Goal: Task Accomplishment & Management: Use online tool/utility

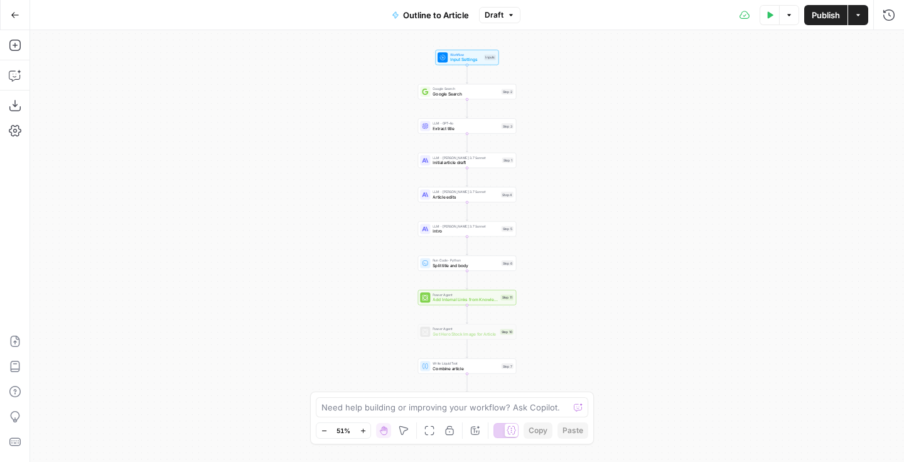
click at [20, 15] on button "Go Back" at bounding box center [15, 15] width 23 height 23
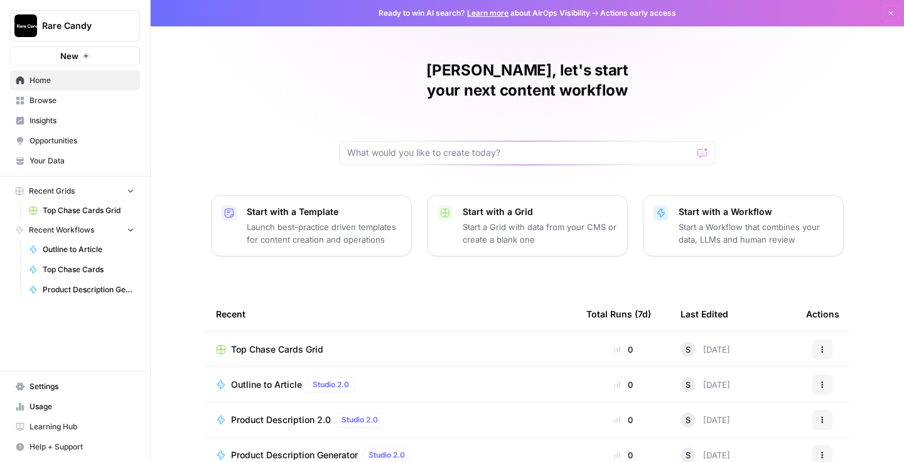
click at [680, 221] on p "Start a Workflow that combines your data, LLMs and human review" at bounding box center [756, 232] width 155 height 25
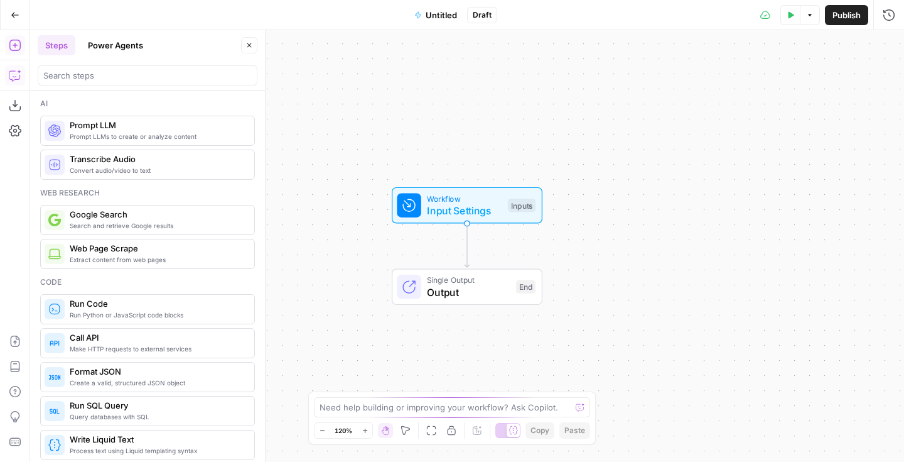
click at [13, 75] on icon "button" at bounding box center [15, 75] width 13 height 13
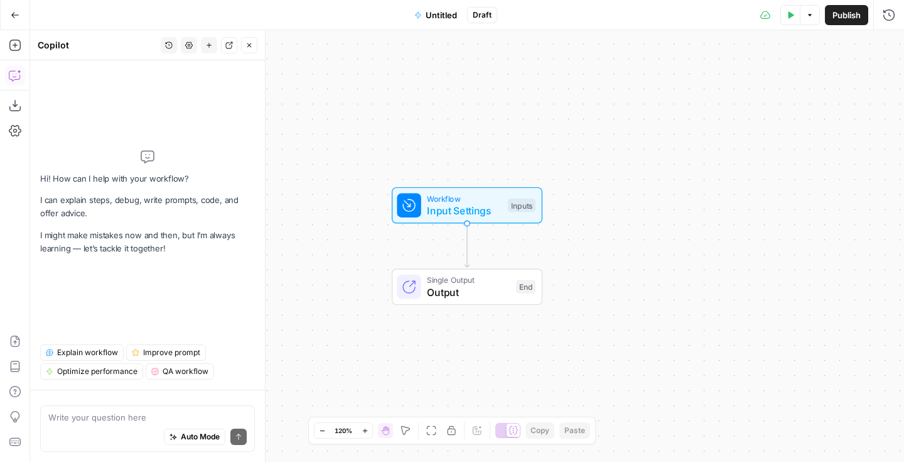
click at [118, 415] on textarea at bounding box center [147, 417] width 198 height 13
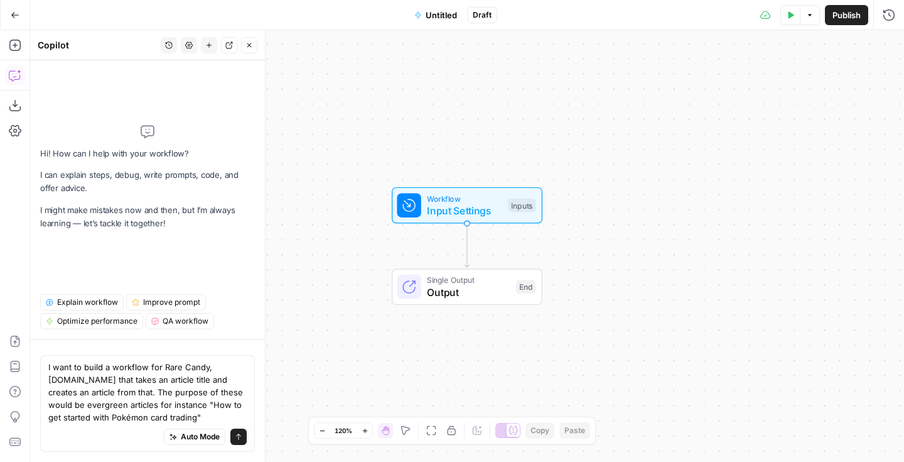
click at [217, 416] on div "Auto Mode will automatically modify and execute the workflow" at bounding box center [194, 405] width 171 height 23
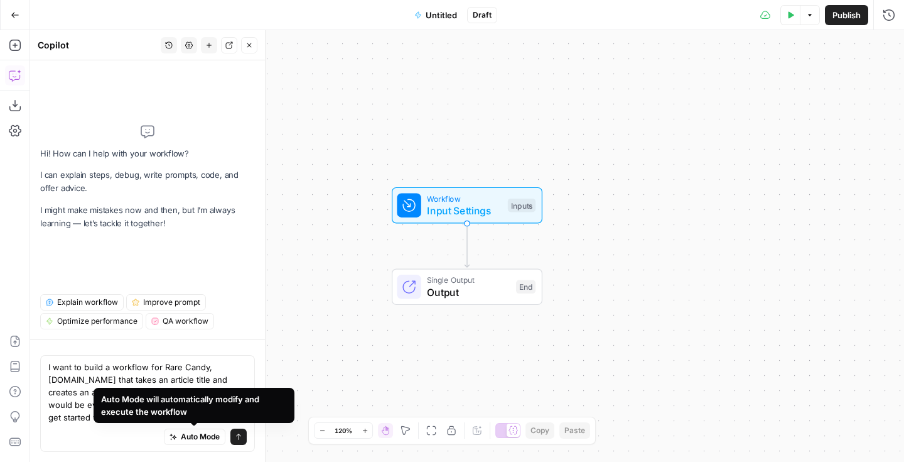
click at [118, 432] on div "Auto Mode Send" at bounding box center [147, 437] width 198 height 28
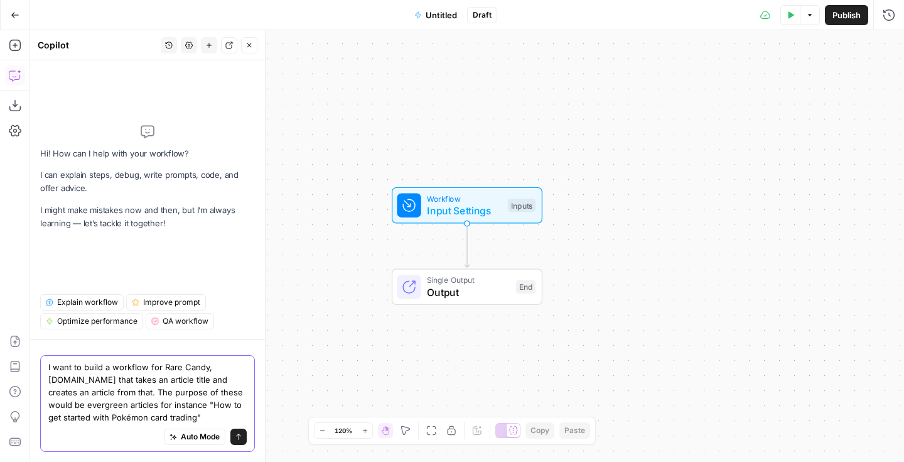
click at [210, 417] on textarea "I want to build a workflow for Rare Candy, rarecandy.com that takes an article …" at bounding box center [147, 392] width 198 height 63
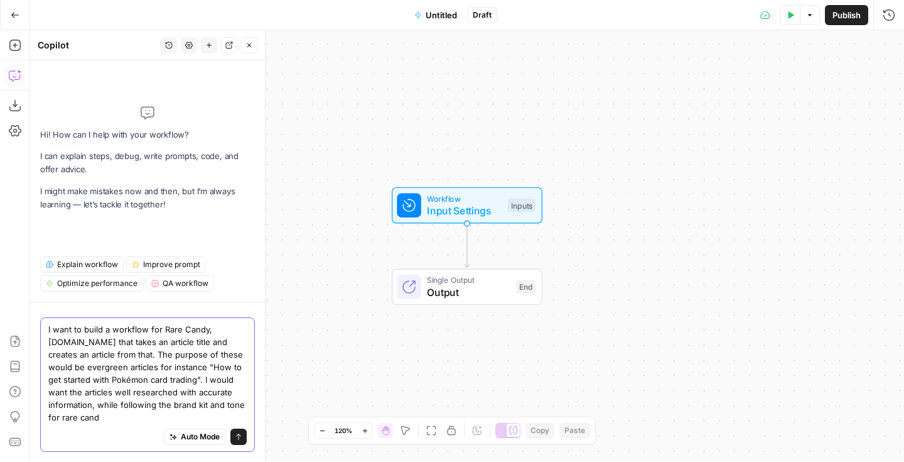
type textarea "I want to build a workflow for Rare Candy, rarecandy.com that takes an article …"
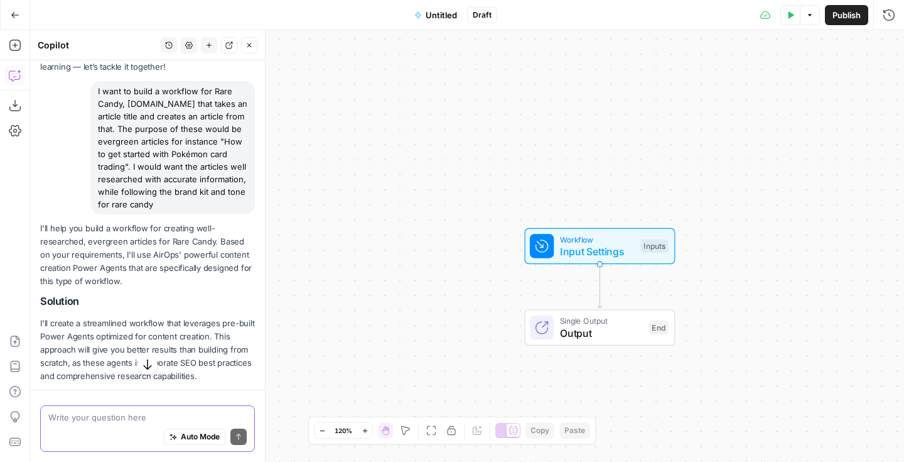
scroll to position [121, 0]
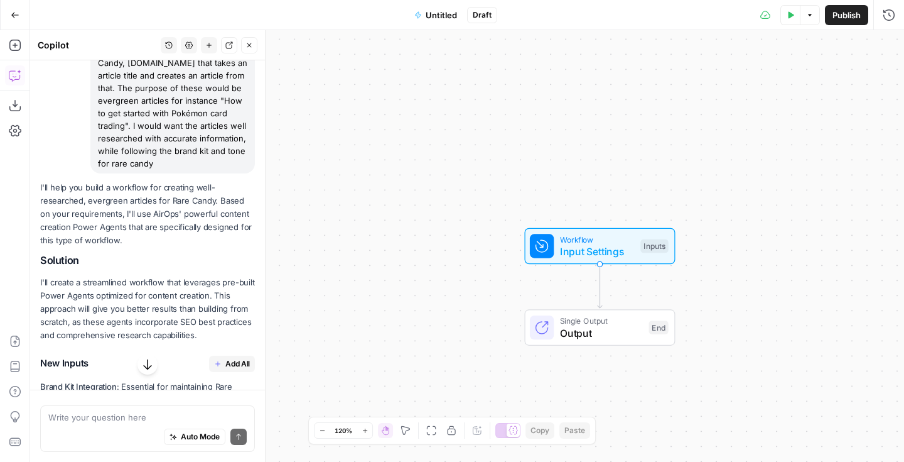
click at [231, 359] on span "Add All" at bounding box center [237, 363] width 24 height 11
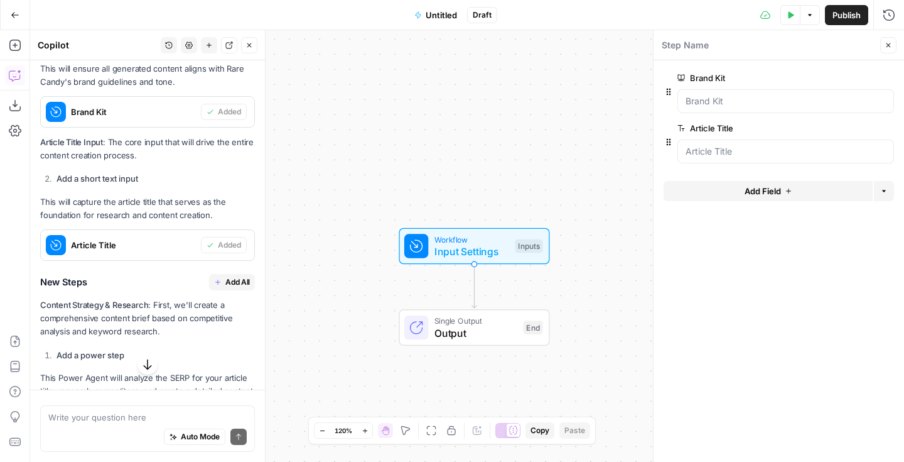
scroll to position [596, 0]
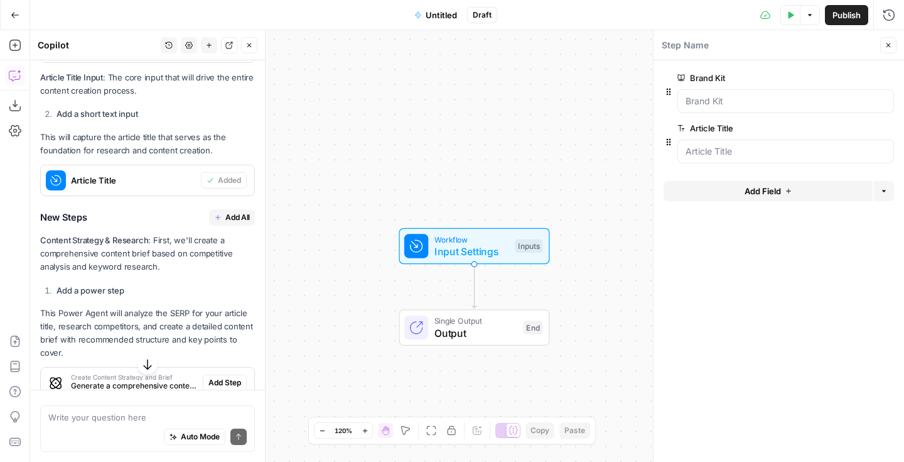
click at [228, 220] on span "Add All" at bounding box center [237, 217] width 24 height 11
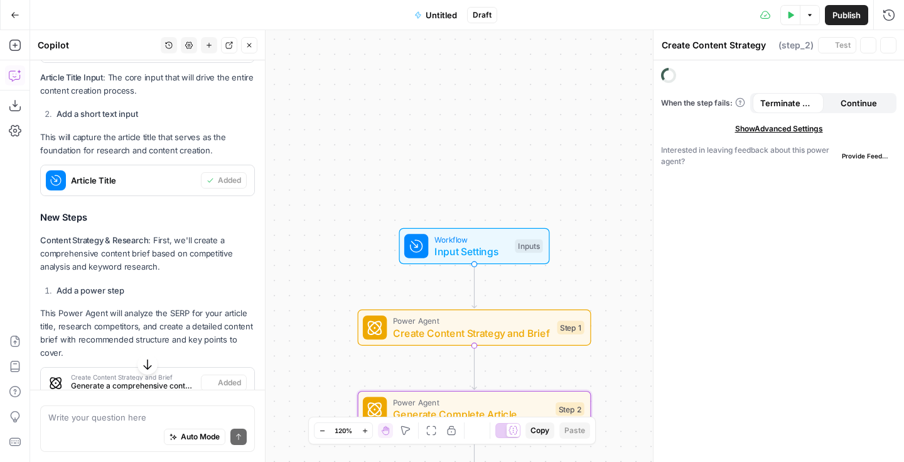
type textarea "Generate Complete Article"
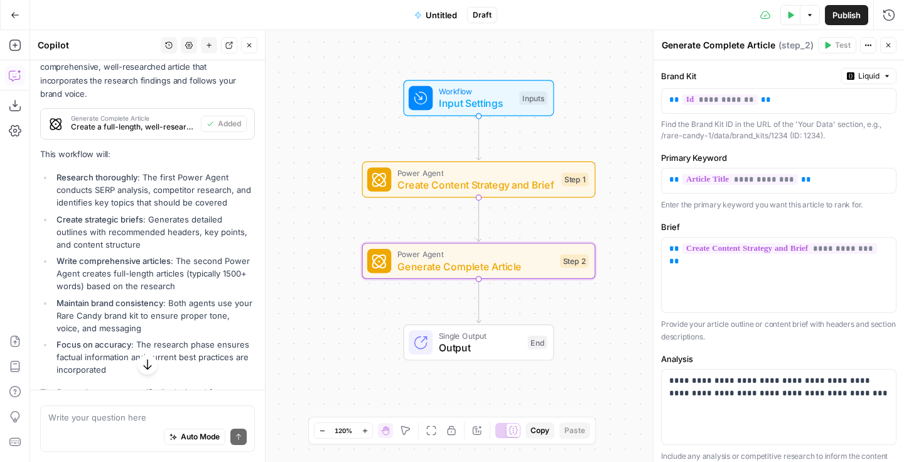
scroll to position [1095, 0]
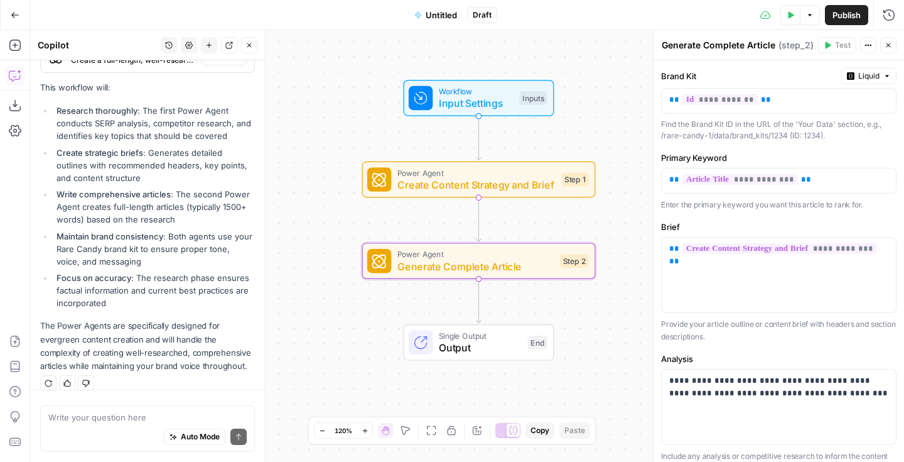
click at [141, 425] on div "Auto Mode Send" at bounding box center [147, 437] width 198 height 28
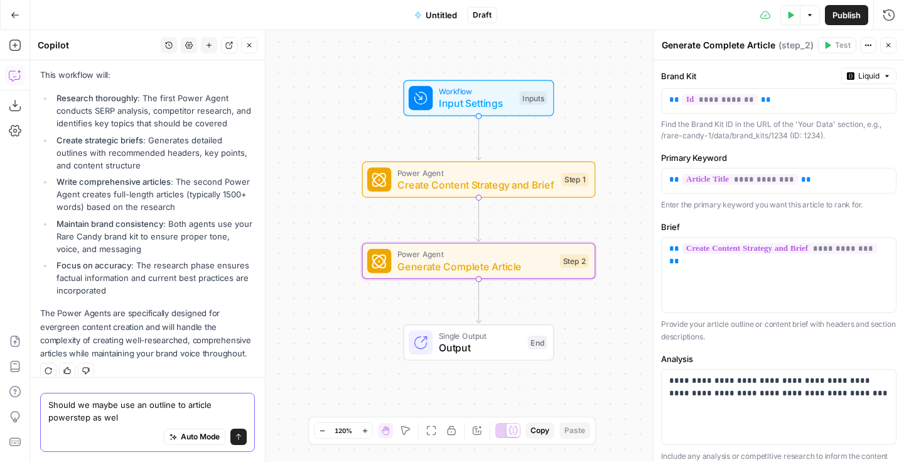
type textarea "Should we maybe use an outline to article powerstep as well"
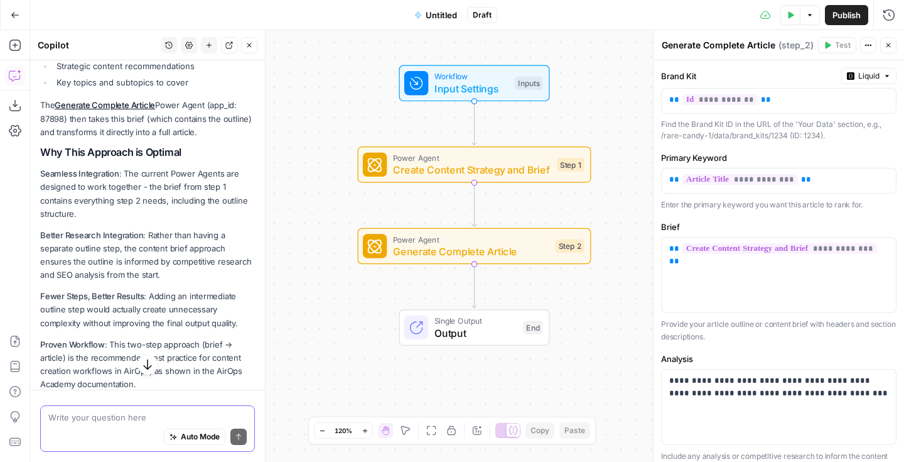
scroll to position [1713, 0]
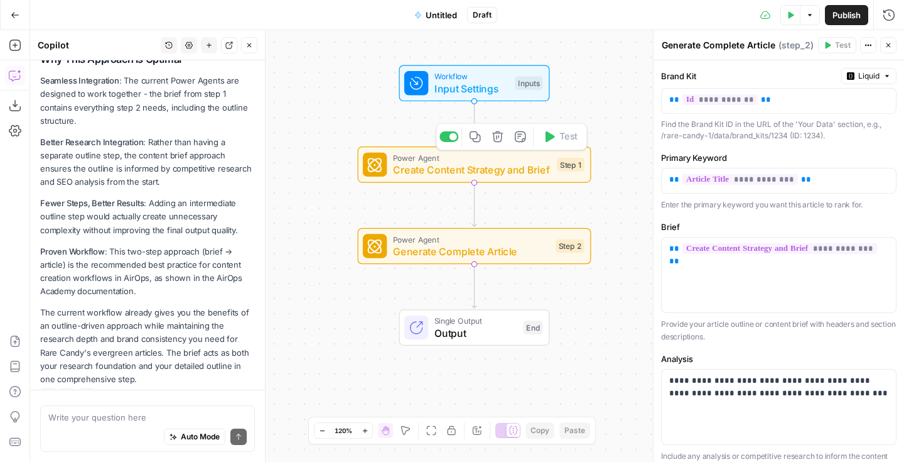
click at [507, 173] on span "Create Content Strategy and Brief" at bounding box center [472, 169] width 158 height 15
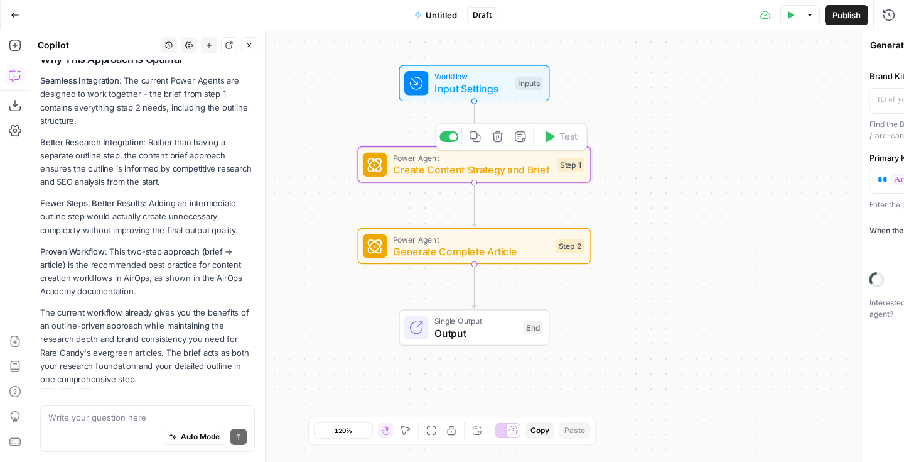
type textarea "Create Content Strategy and Brief"
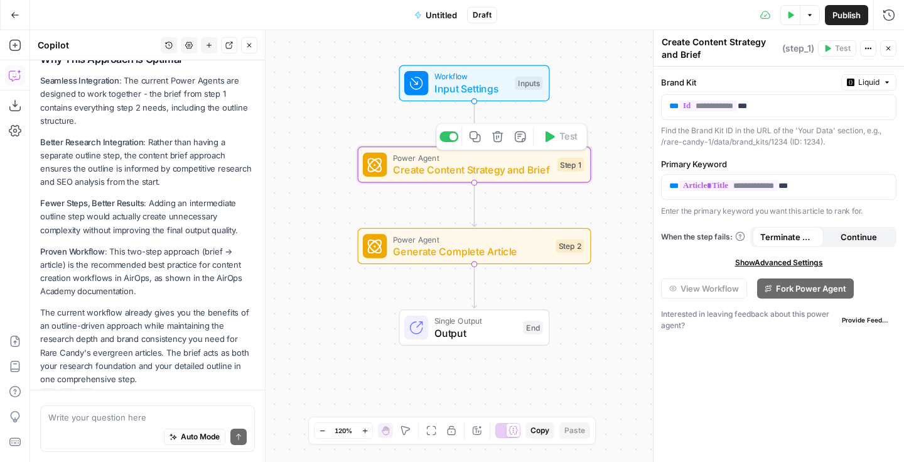
click at [507, 173] on span "Create Content Strategy and Brief" at bounding box center [472, 169] width 158 height 15
click at [886, 46] on icon "button" at bounding box center [889, 49] width 8 height 8
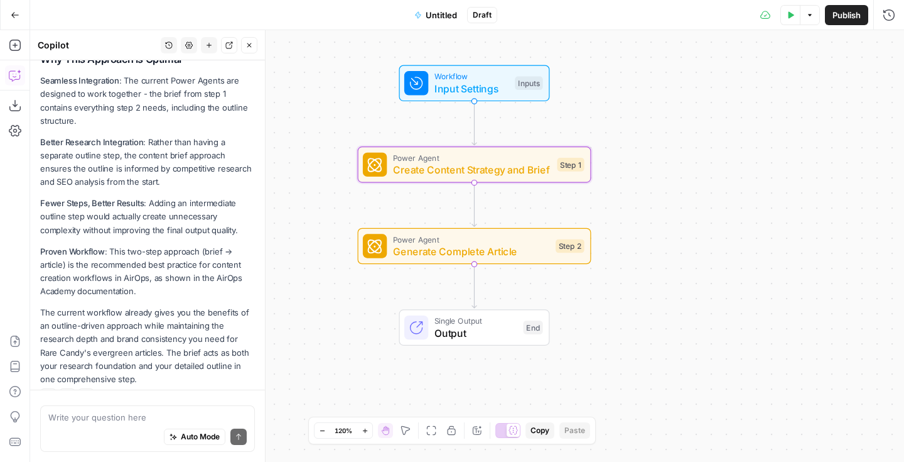
click at [524, 252] on span "Generate Complete Article" at bounding box center [471, 251] width 157 height 15
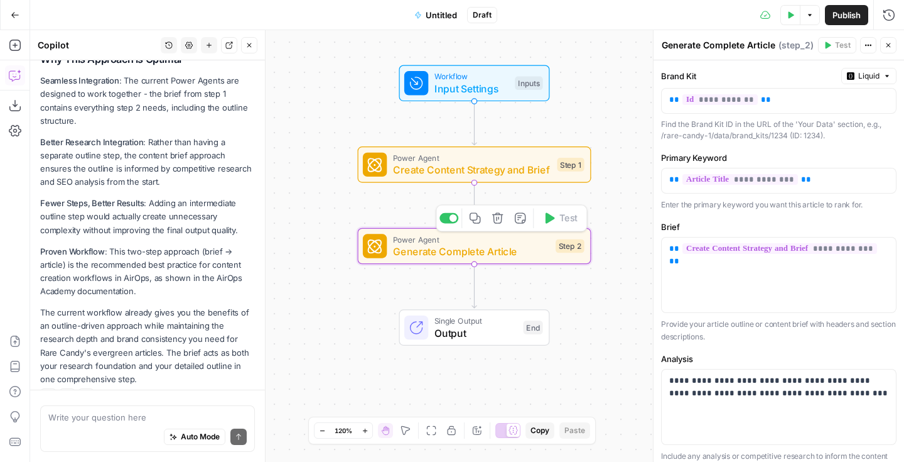
click at [524, 252] on span "Generate Complete Article" at bounding box center [471, 251] width 157 height 15
click at [869, 52] on button "Actions" at bounding box center [869, 45] width 16 height 16
click at [891, 45] on icon "button" at bounding box center [889, 45] width 8 height 8
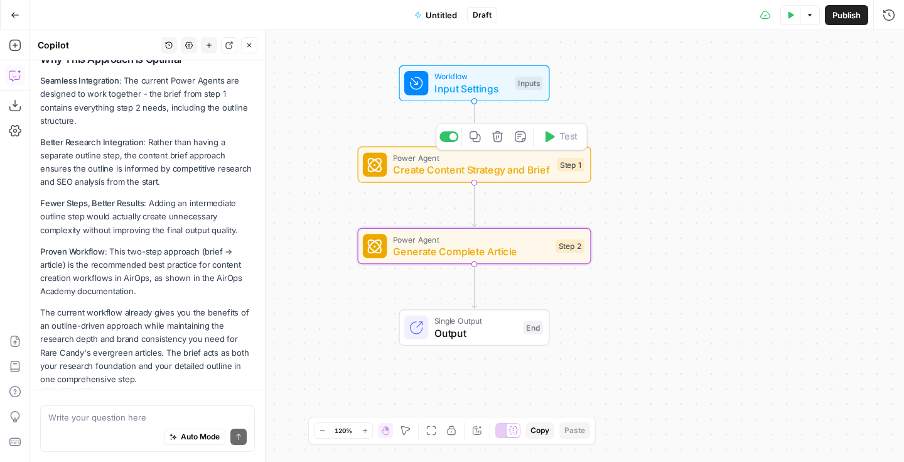
click at [565, 171] on div "Step 1" at bounding box center [571, 165] width 27 height 14
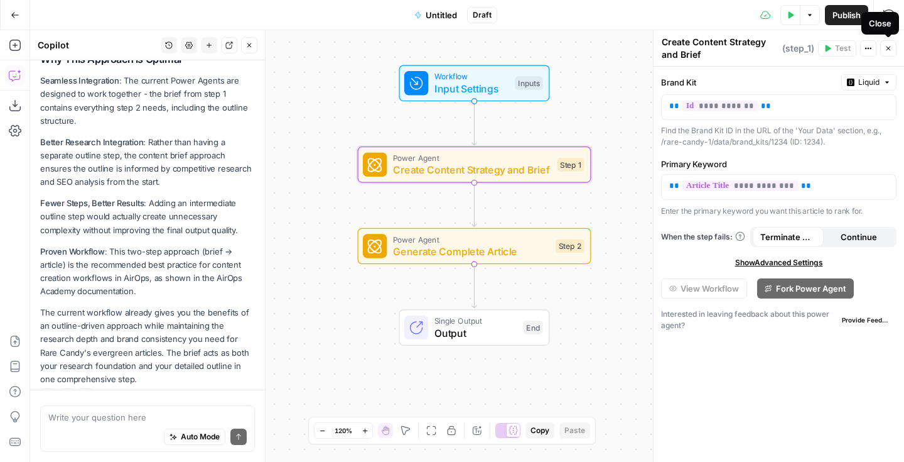
click at [891, 54] on button "Close" at bounding box center [889, 48] width 16 height 16
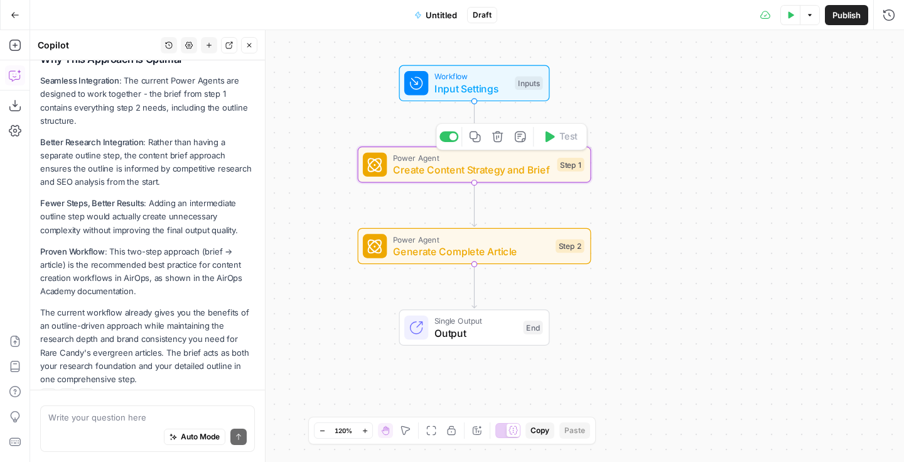
click at [432, 177] on span "Create Content Strategy and Brief" at bounding box center [472, 169] width 158 height 15
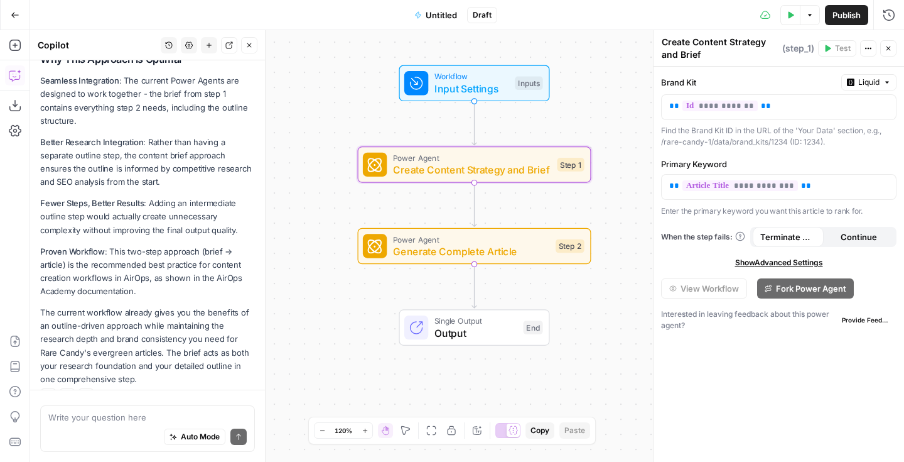
click at [885, 52] on icon "button" at bounding box center [889, 49] width 8 height 8
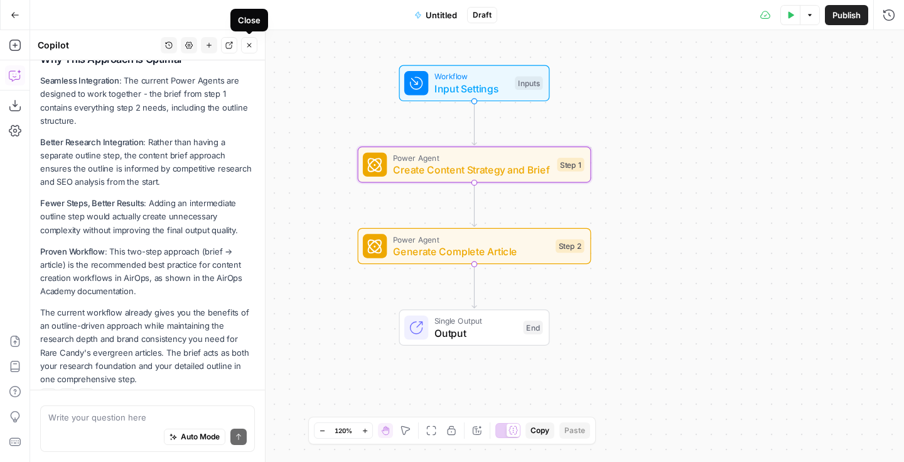
click at [253, 45] on icon "button" at bounding box center [250, 45] width 8 height 8
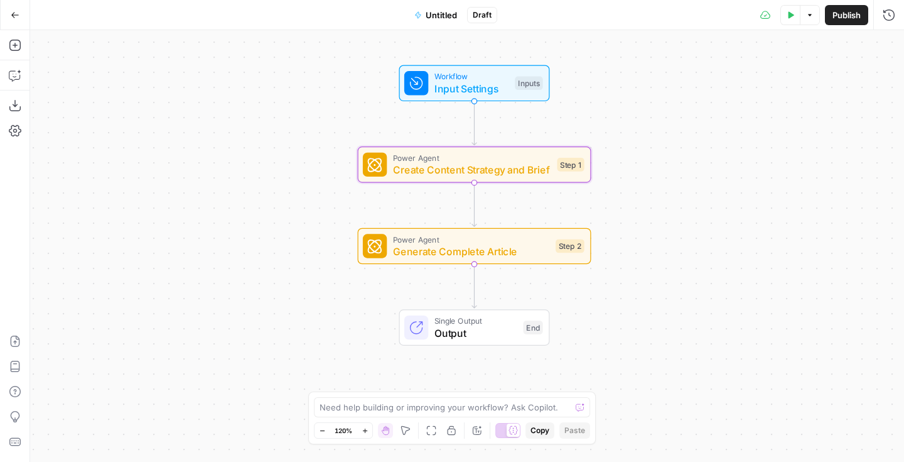
click at [26, 48] on div "Add Steps Copilot Download as JSON Settings Import JSON AirOps Academy Help Giv…" at bounding box center [15, 246] width 30 height 432
click at [18, 48] on icon "button" at bounding box center [15, 45] width 13 height 13
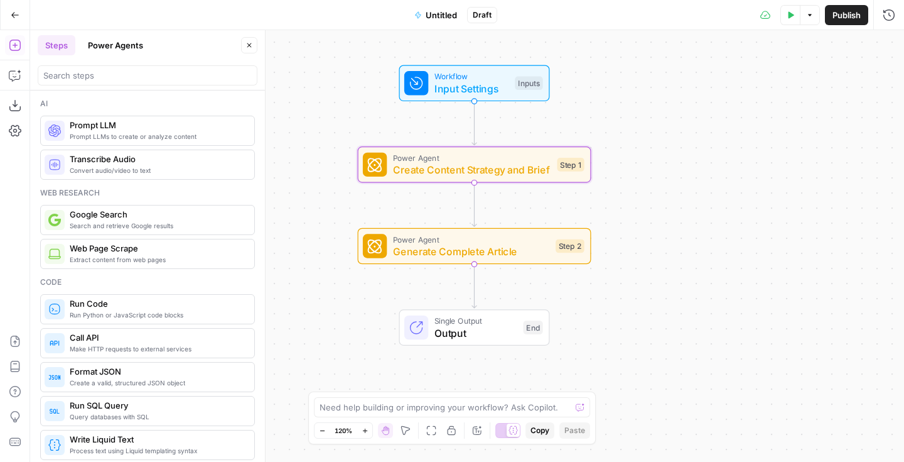
click at [120, 42] on button "Power Agents" at bounding box center [115, 45] width 70 height 20
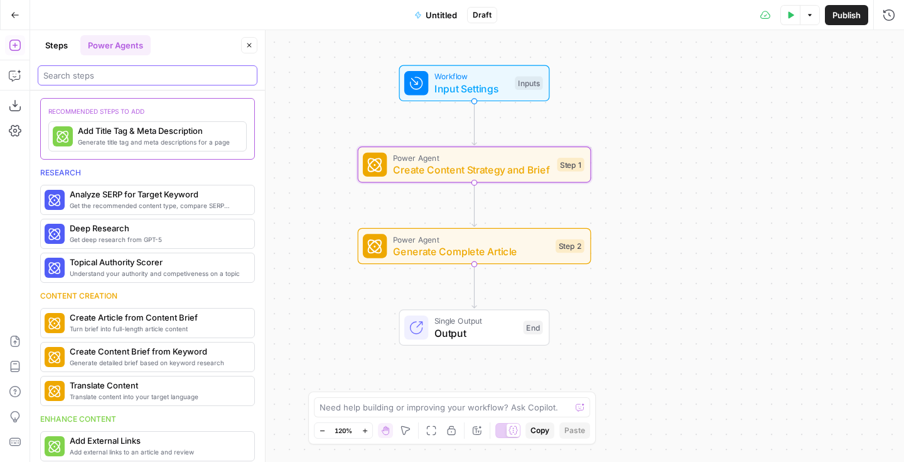
click at [129, 73] on input "search" at bounding box center [147, 75] width 209 height 13
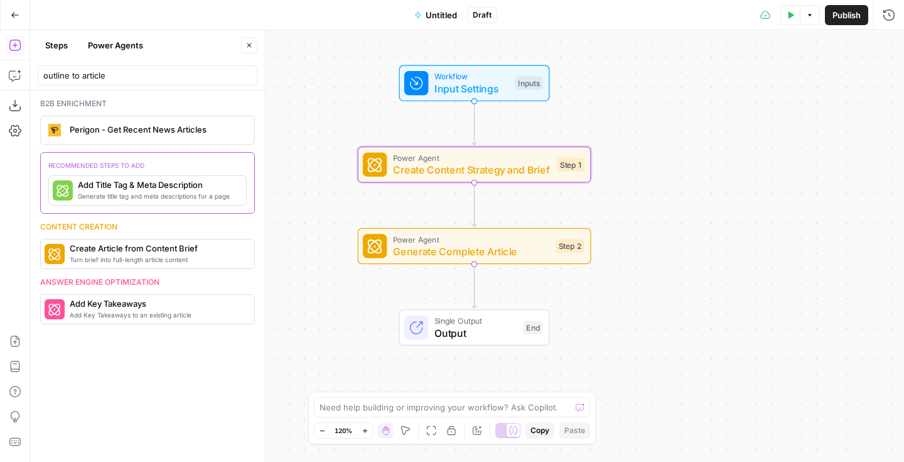
click at [155, 86] on header "Steps Power Agents Close outline to article" at bounding box center [147, 60] width 235 height 60
click at [141, 73] on input "outline to article" at bounding box center [147, 75] width 209 height 13
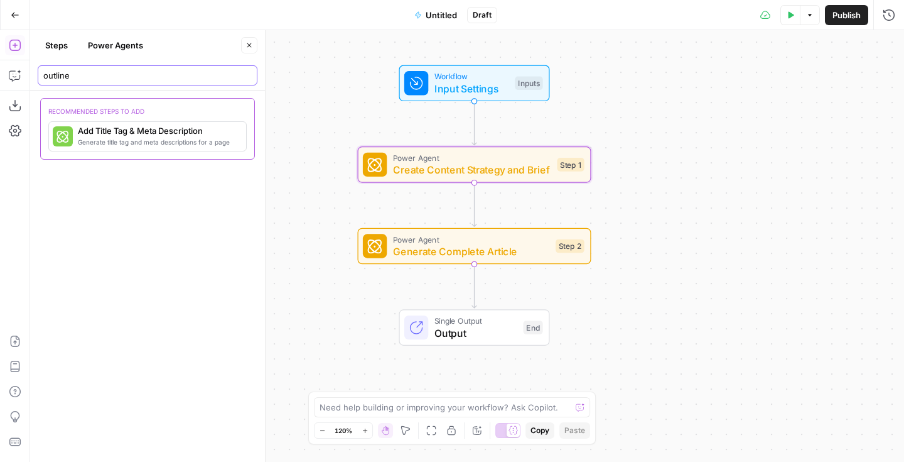
type input "outline"
click at [128, 75] on input "outline" at bounding box center [147, 75] width 209 height 13
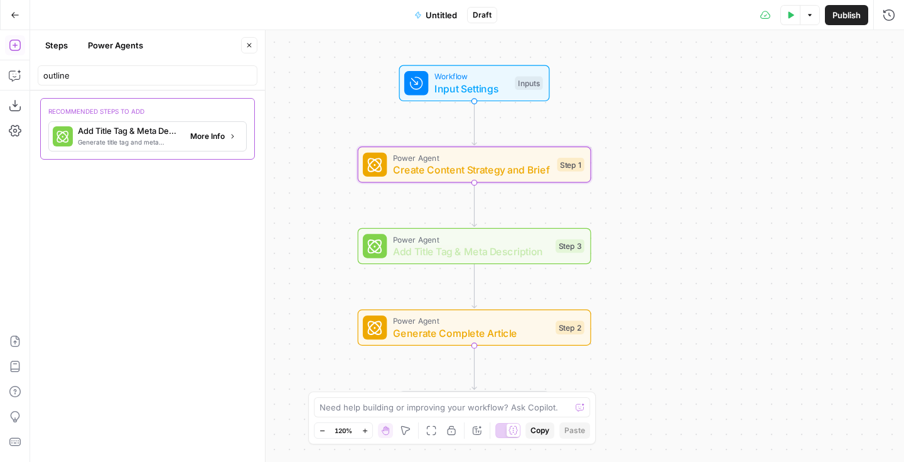
click at [201, 140] on span "More Info" at bounding box center [207, 136] width 35 height 11
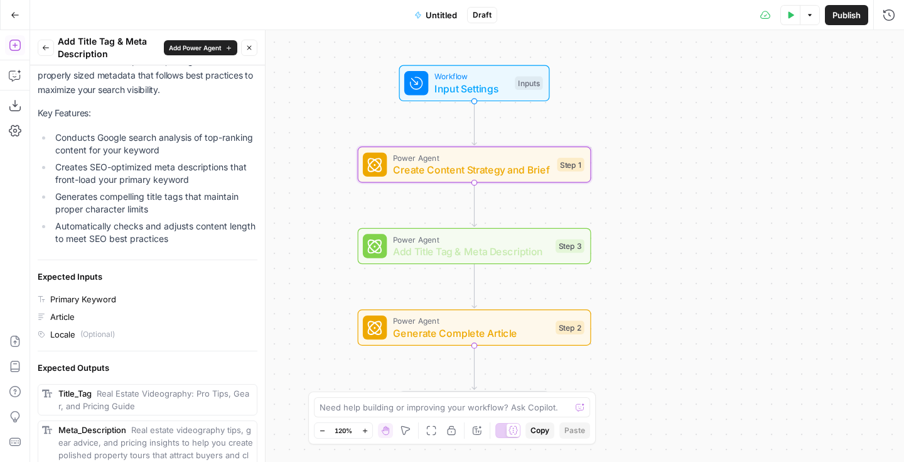
scroll to position [128, 0]
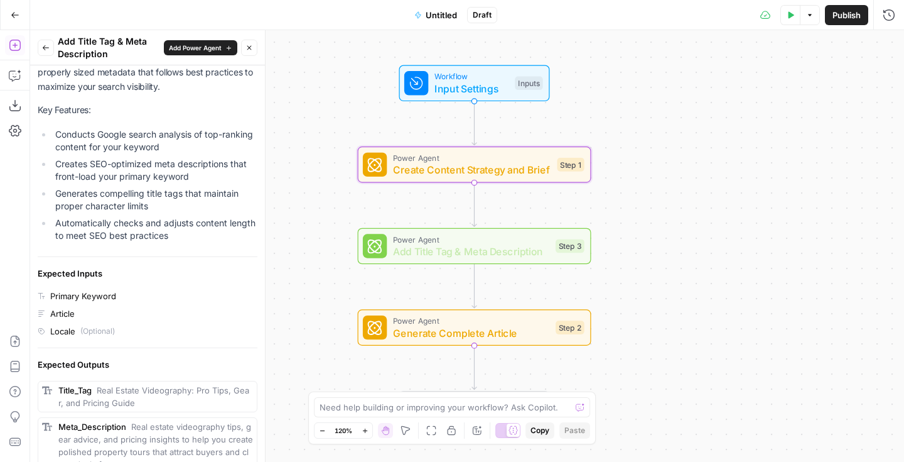
click at [197, 48] on span "Add Power Agent" at bounding box center [195, 48] width 53 height 10
click at [219, 43] on span "Add Power Agent" at bounding box center [195, 48] width 53 height 10
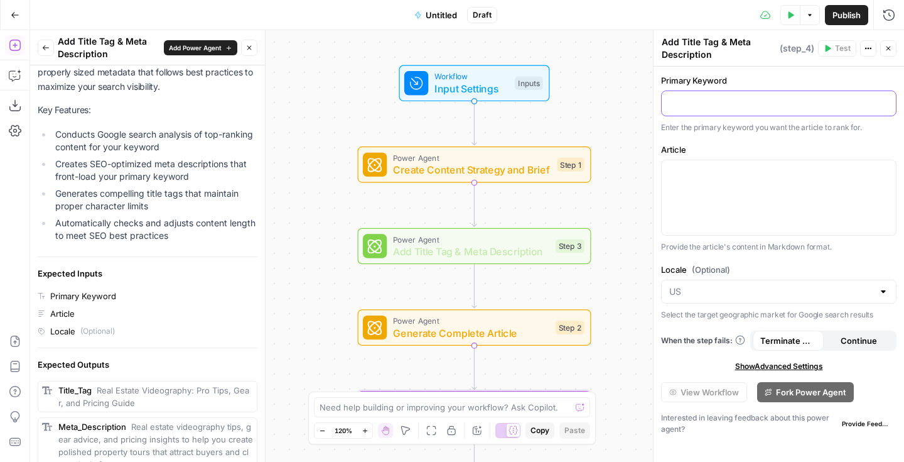
click at [714, 97] on p at bounding box center [779, 102] width 219 height 13
click at [888, 101] on button "Variables Menu" at bounding box center [885, 102] width 10 height 10
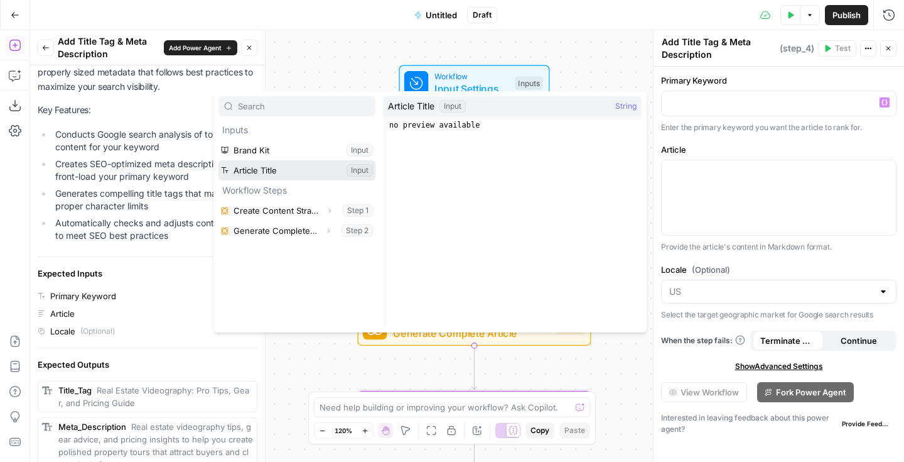
click at [353, 169] on button "Select variable Article Title" at bounding box center [297, 170] width 157 height 20
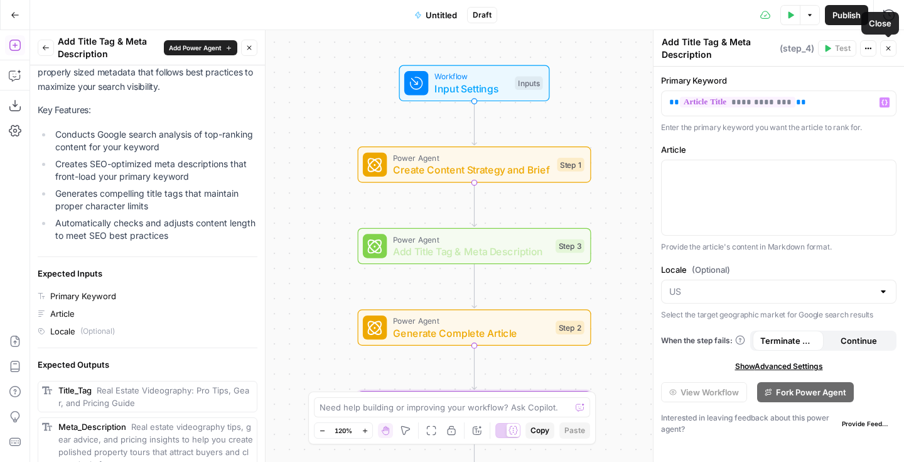
click at [888, 45] on icon "button" at bounding box center [889, 49] width 8 height 8
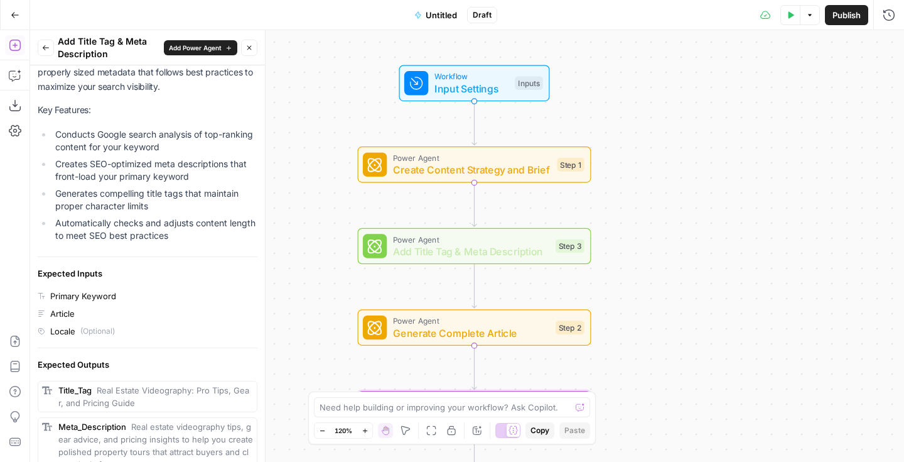
scroll to position [249, 0]
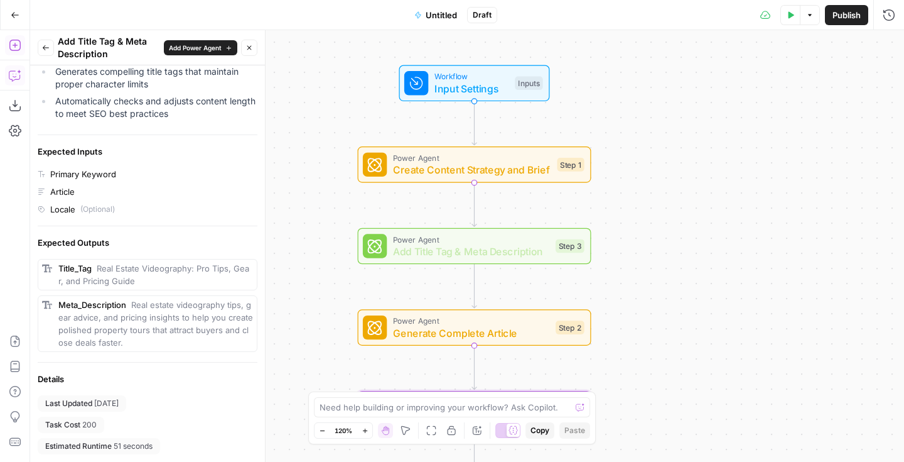
click at [19, 75] on icon "button" at bounding box center [15, 75] width 13 height 13
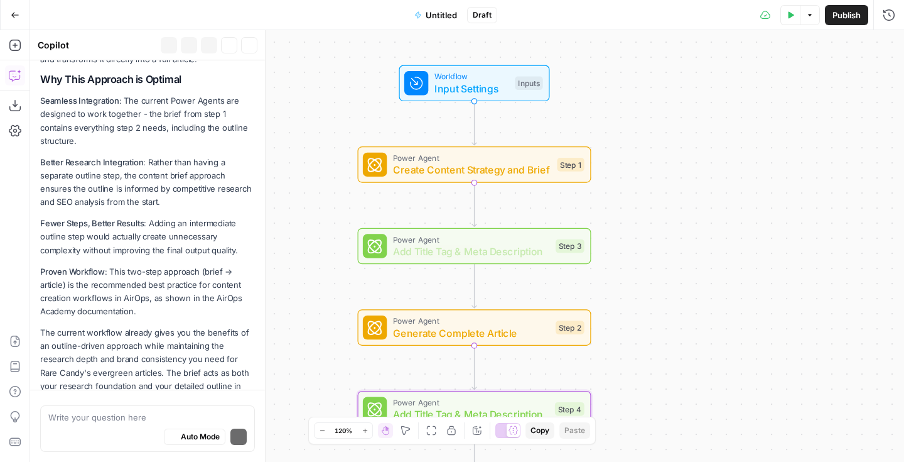
scroll to position [1734, 0]
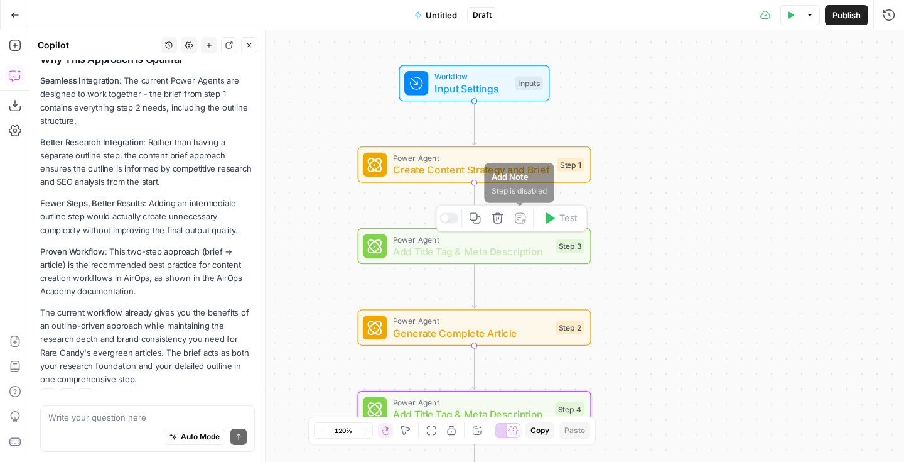
click at [496, 220] on icon "button" at bounding box center [497, 217] width 11 height 11
click at [502, 247] on span "Add Title Tag & Meta Description" at bounding box center [471, 251] width 157 height 15
click at [498, 216] on icon "button" at bounding box center [497, 217] width 11 height 11
click at [633, 239] on div "Workflow Input Settings Inputs Power Agent Create Content Strategy and Brief St…" at bounding box center [467, 246] width 874 height 432
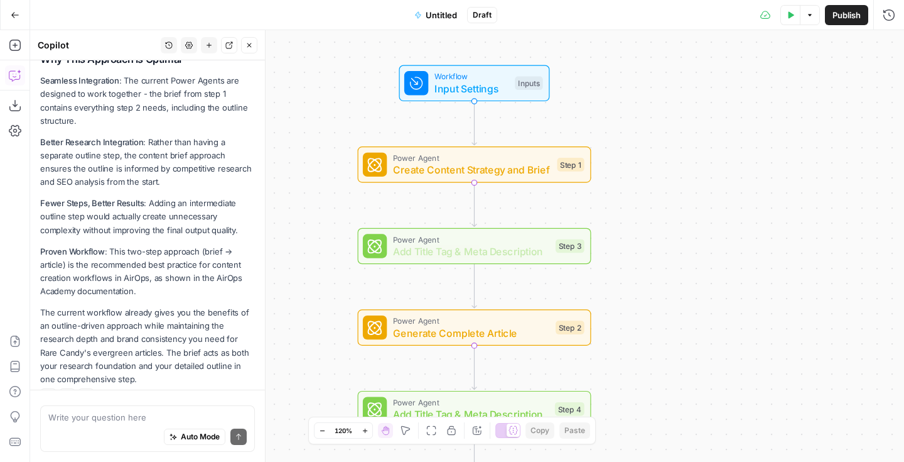
click at [249, 48] on icon "button" at bounding box center [250, 45] width 8 height 8
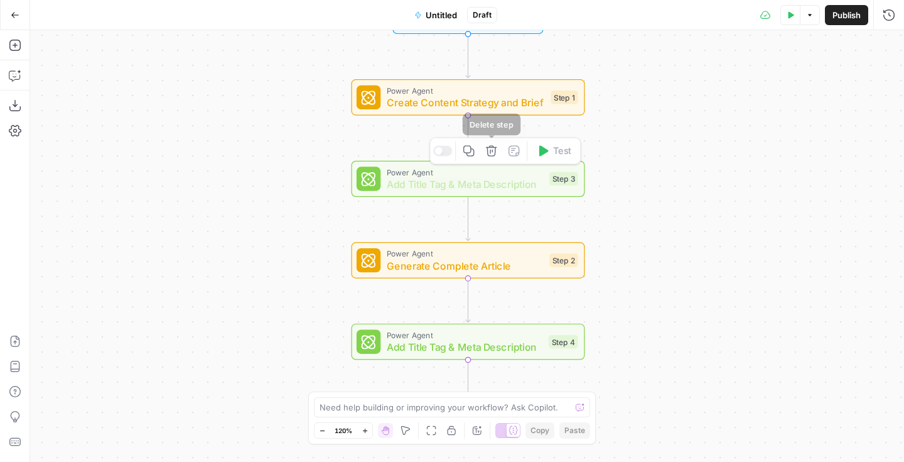
click at [495, 152] on icon "button" at bounding box center [491, 150] width 11 height 11
click at [594, 190] on div "Workflow Input Settings Inputs Power Agent Create Content Strategy and Brief St…" at bounding box center [467, 246] width 874 height 432
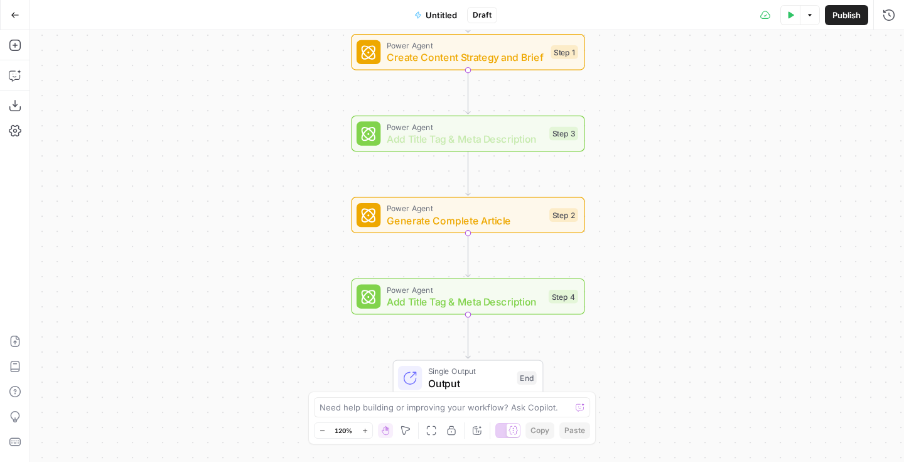
drag, startPoint x: 616, startPoint y: 253, endPoint x: 616, endPoint y: 208, distance: 45.2
click at [616, 208] on div "Workflow Input Settings Inputs Power Agent Create Content Strategy and Brief St…" at bounding box center [467, 246] width 874 height 432
click at [494, 110] on icon "button" at bounding box center [491, 105] width 11 height 11
click at [495, 105] on icon "button" at bounding box center [491, 105] width 11 height 11
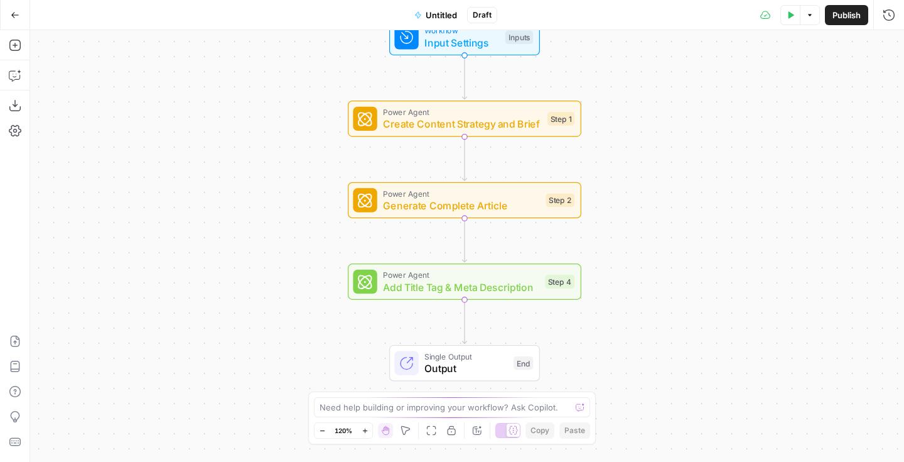
click at [845, 11] on span "Publish" at bounding box center [847, 15] width 28 height 13
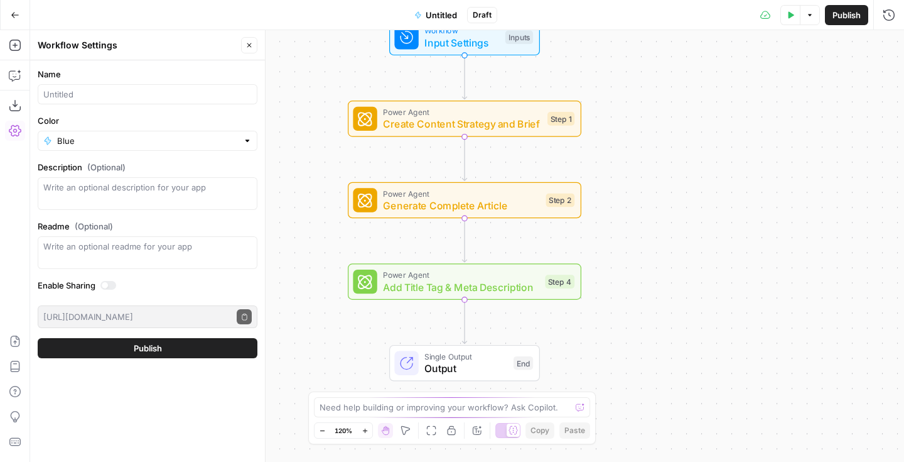
click at [497, 288] on span "Add Title Tag & Meta Description" at bounding box center [461, 287] width 156 height 15
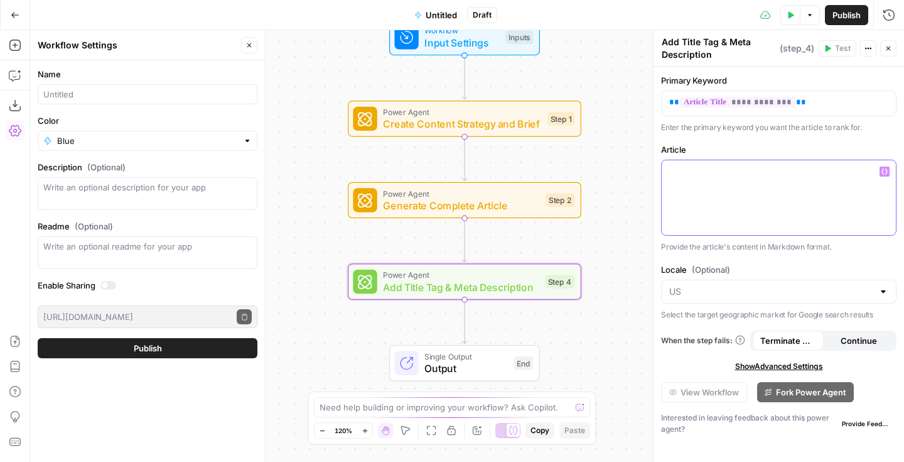
click at [886, 171] on icon "button" at bounding box center [885, 171] width 6 height 6
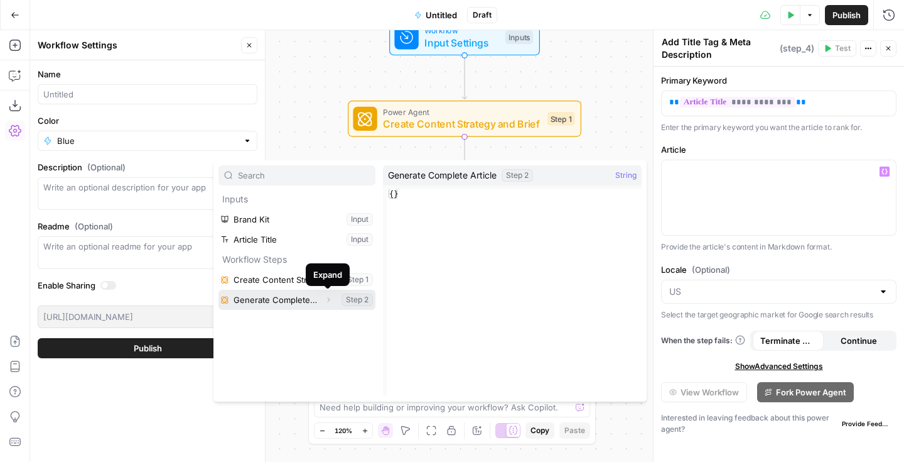
click at [329, 301] on icon "button" at bounding box center [329, 300] width 8 height 8
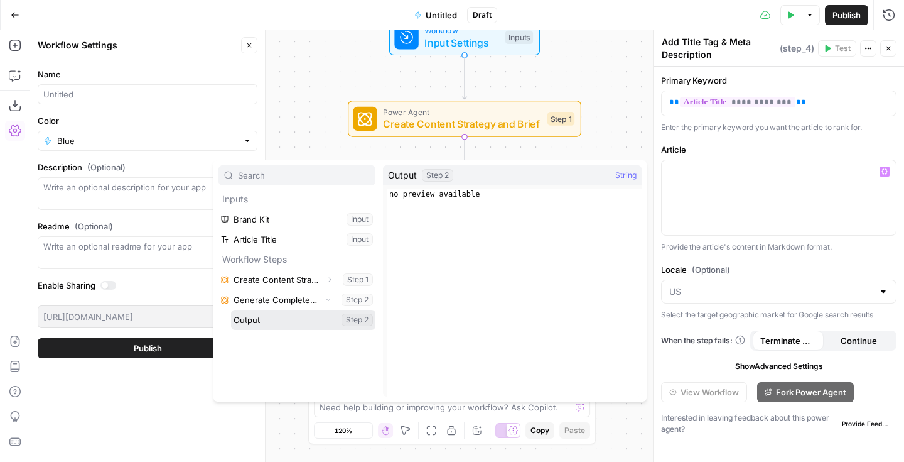
click at [328, 319] on button "Select variable Output" at bounding box center [303, 320] width 144 height 20
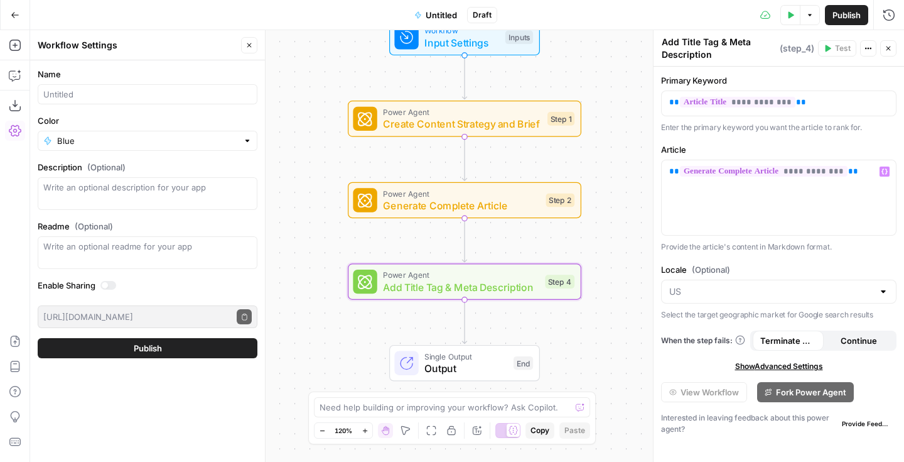
click at [890, 50] on icon "button" at bounding box center [889, 49] width 8 height 8
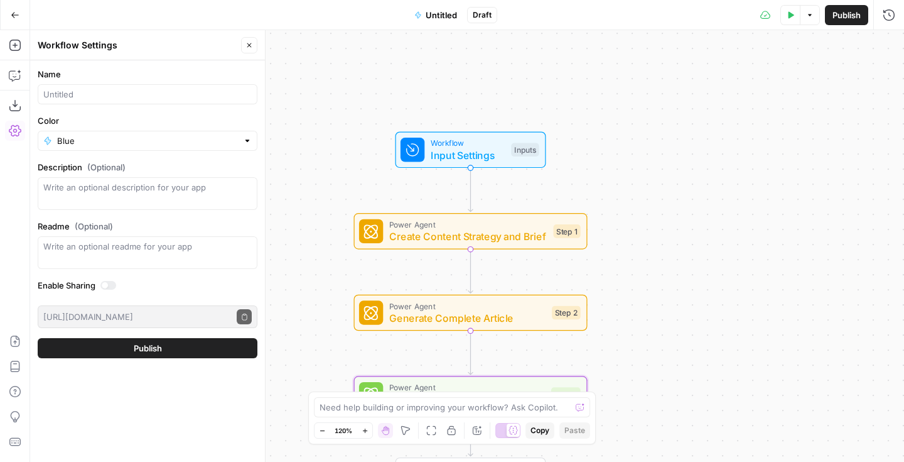
click at [504, 142] on span "Workflow" at bounding box center [468, 143] width 75 height 12
click at [886, 43] on icon "button" at bounding box center [889, 45] width 8 height 8
click at [790, 18] on icon "button" at bounding box center [791, 15] width 8 height 8
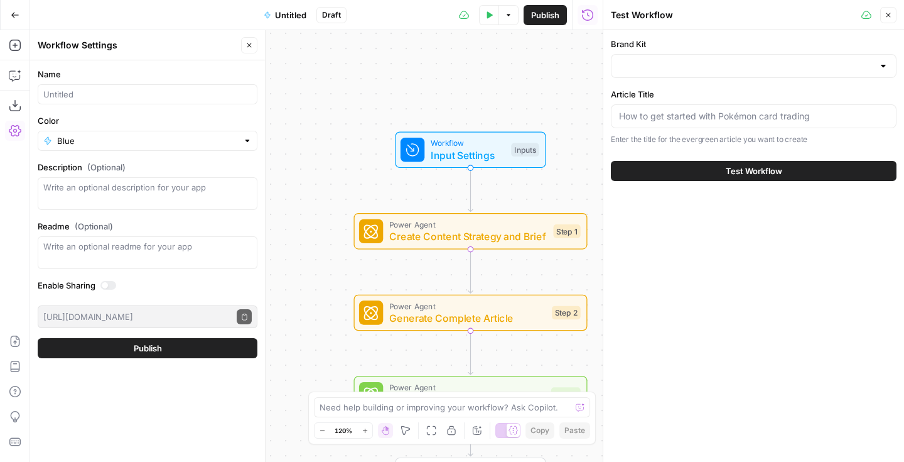
click at [668, 57] on div at bounding box center [754, 66] width 286 height 24
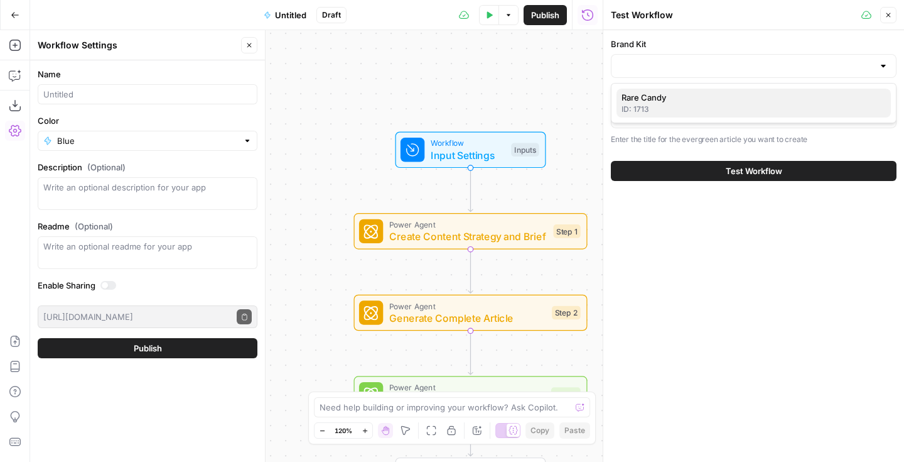
click at [652, 102] on span "Rare Candy" at bounding box center [751, 97] width 259 height 13
type input "Rare Candy"
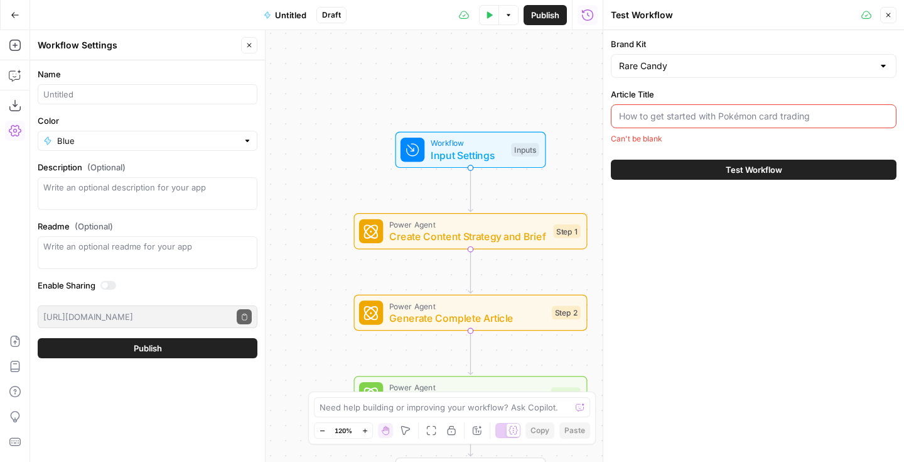
click at [652, 111] on input "Article Title" at bounding box center [753, 116] width 269 height 13
click at [675, 110] on input "Article Title" at bounding box center [753, 116] width 269 height 13
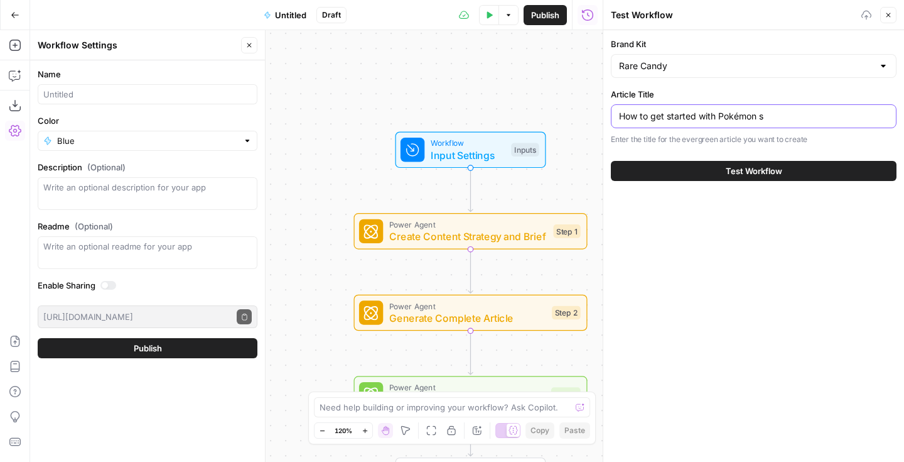
click at [770, 117] on input "How to get started with Pokémon s" at bounding box center [753, 116] width 269 height 13
type input "How to get started with Pokémon trading"
click at [771, 168] on span "Test Workflow" at bounding box center [754, 171] width 57 height 13
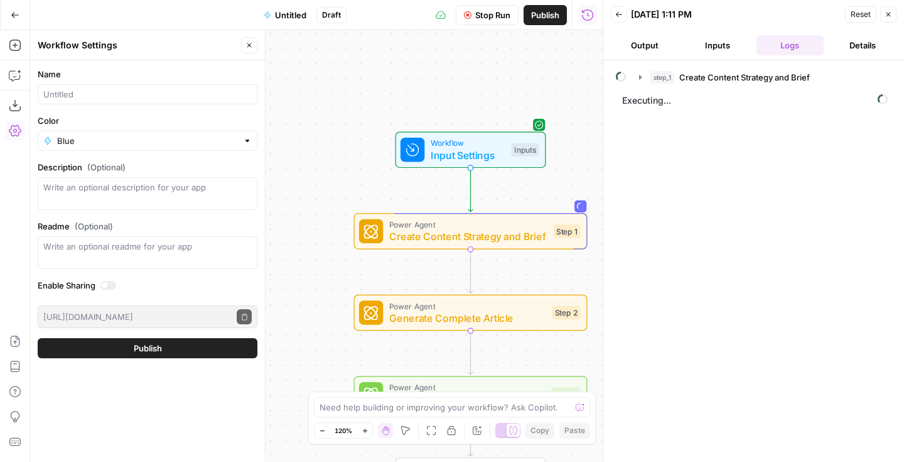
click at [296, 12] on span "Untitled" at bounding box center [290, 15] width 31 height 13
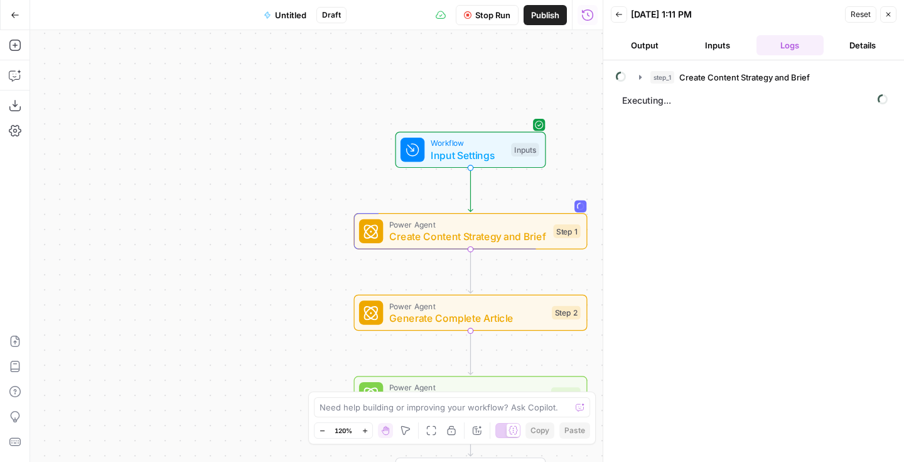
click at [286, 16] on span "Untitled" at bounding box center [290, 15] width 31 height 13
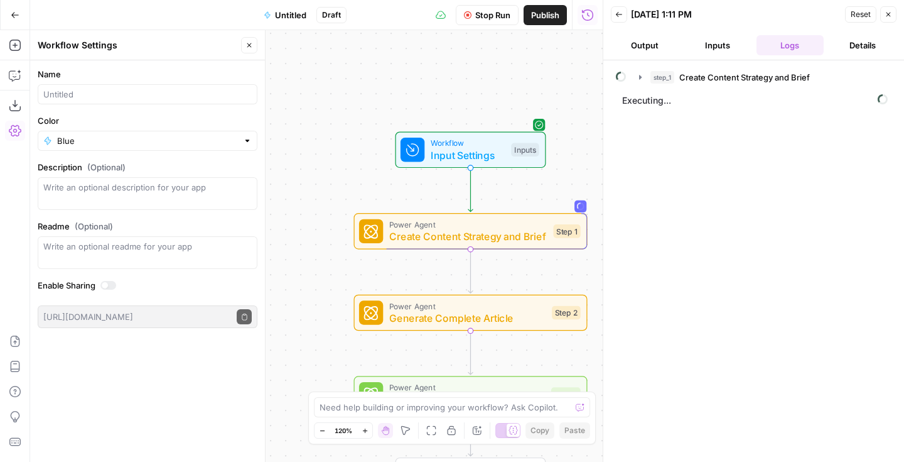
click at [187, 87] on div at bounding box center [148, 94] width 220 height 20
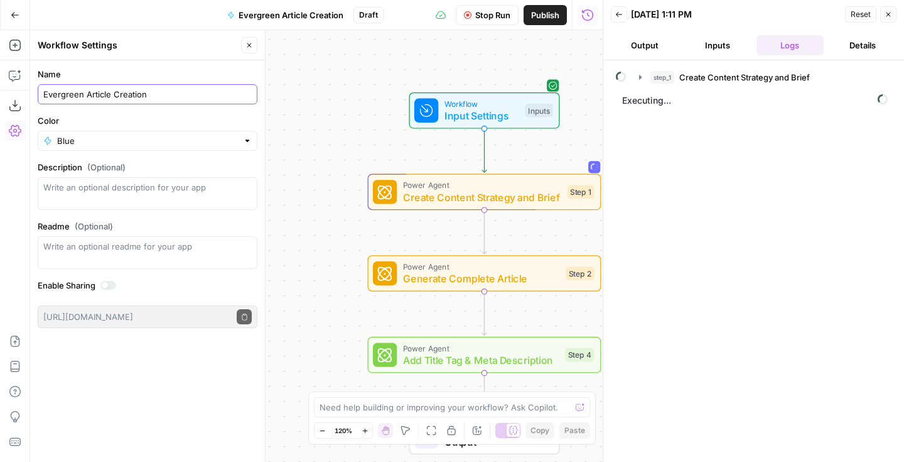
type input "Evergreen Article Creation"
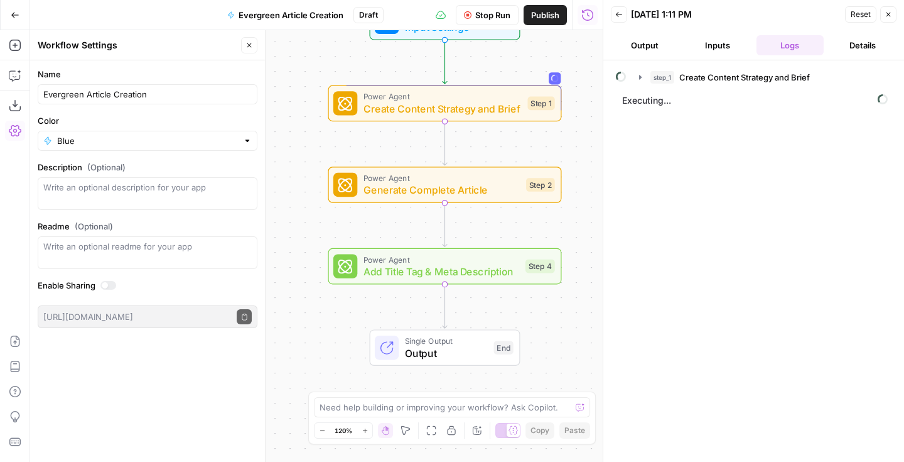
drag, startPoint x: 334, startPoint y: 221, endPoint x: 293, endPoint y: 133, distance: 97.0
click at [294, 133] on div "Workflow Input Settings Inputs Power Agent Create Content Strategy and Brief St…" at bounding box center [316, 246] width 573 height 432
click at [641, 79] on icon "button" at bounding box center [641, 77] width 10 height 10
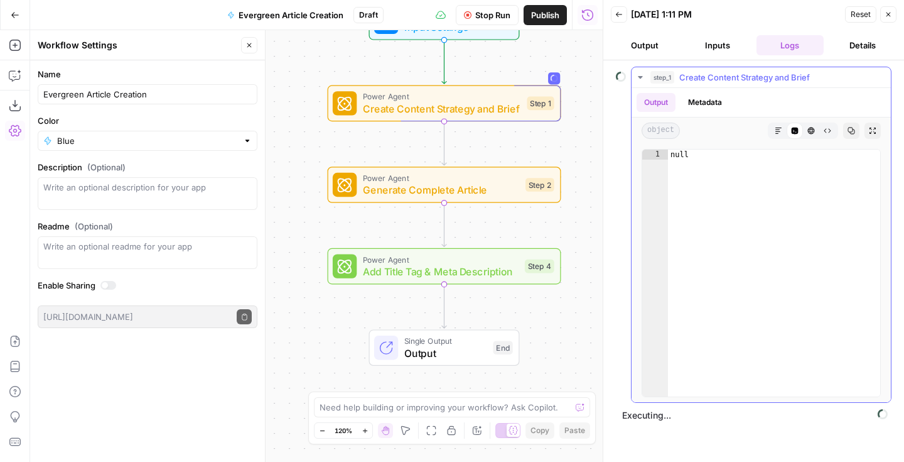
click at [641, 79] on icon "button" at bounding box center [641, 77] width 10 height 10
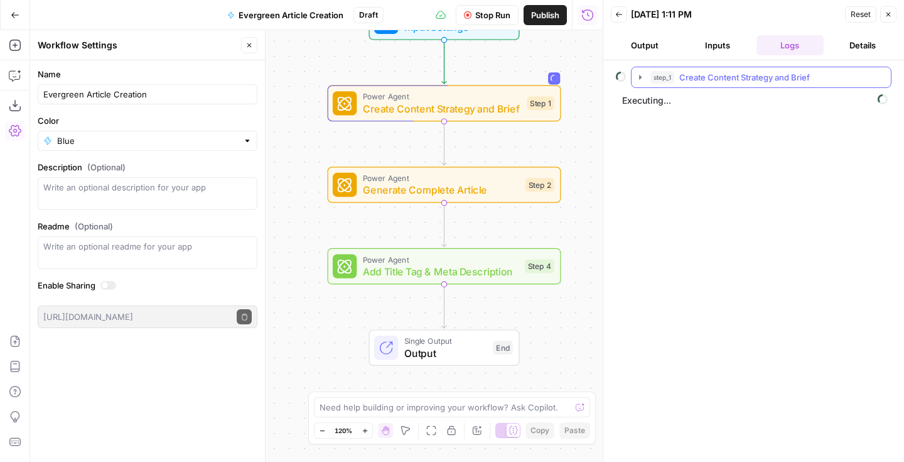
click at [641, 79] on icon "button" at bounding box center [641, 77] width 10 height 10
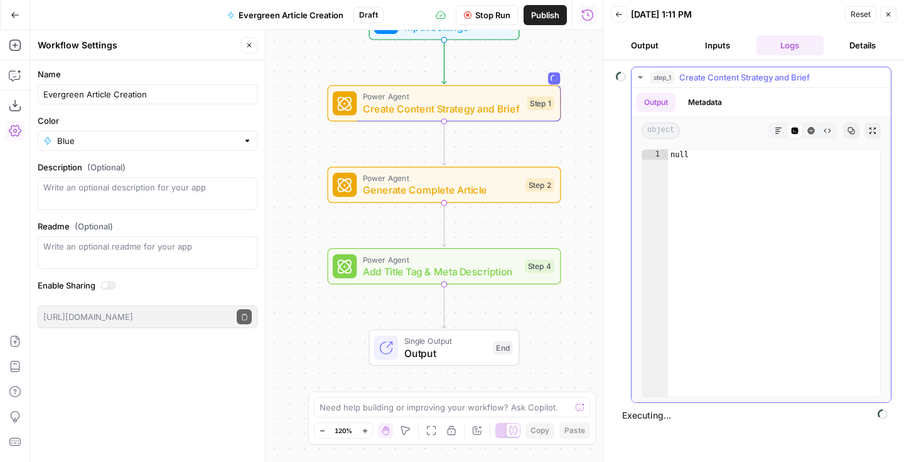
click at [644, 76] on icon "button" at bounding box center [641, 77] width 10 height 10
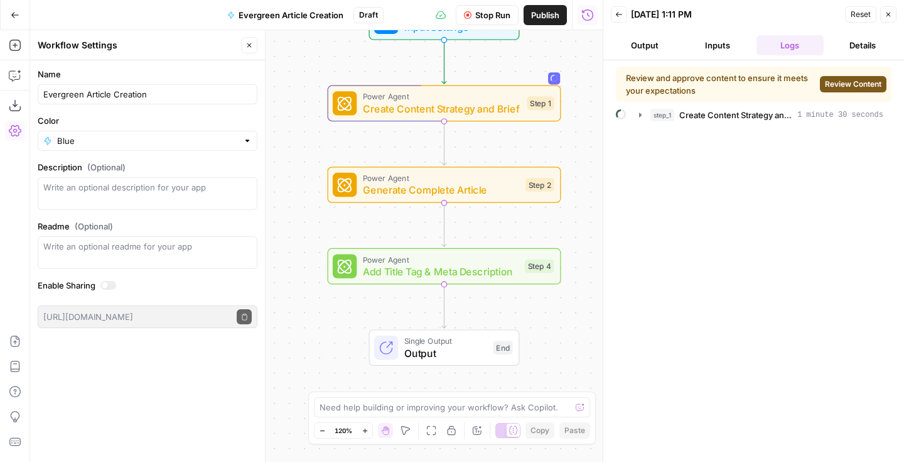
click at [830, 87] on span "Review Content" at bounding box center [853, 84] width 57 height 11
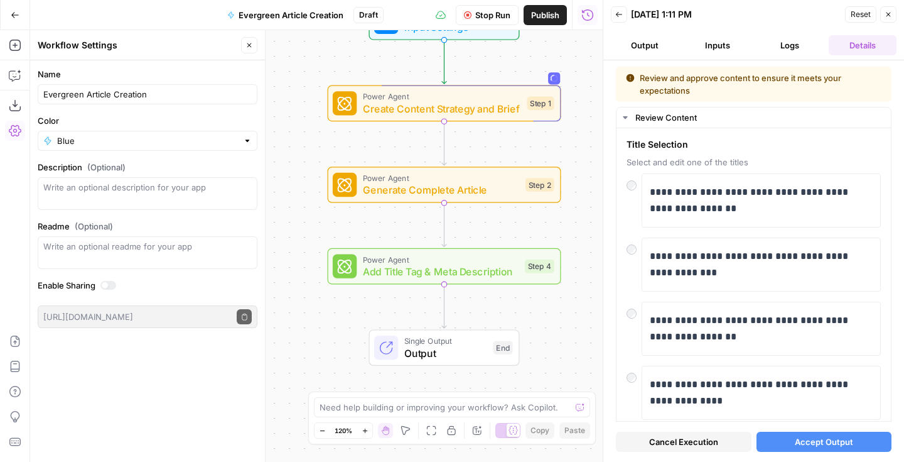
click at [820, 447] on span "Accept Output" at bounding box center [824, 441] width 58 height 13
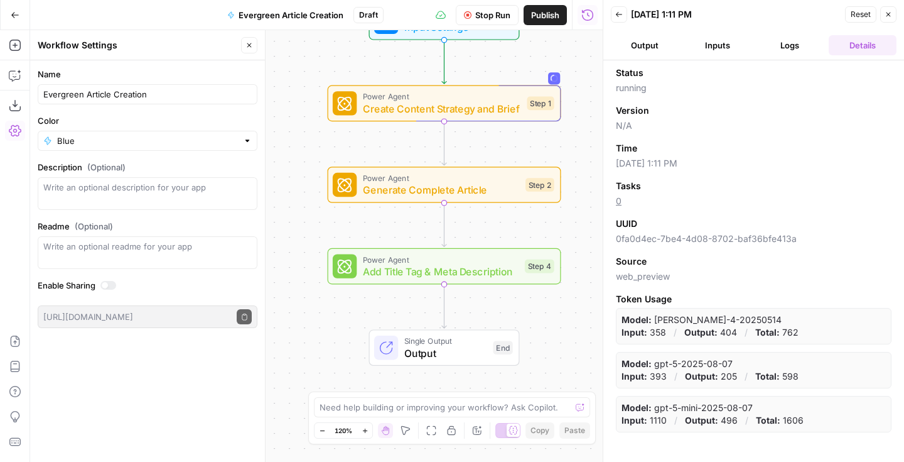
click at [894, 18] on button "Close" at bounding box center [889, 14] width 16 height 16
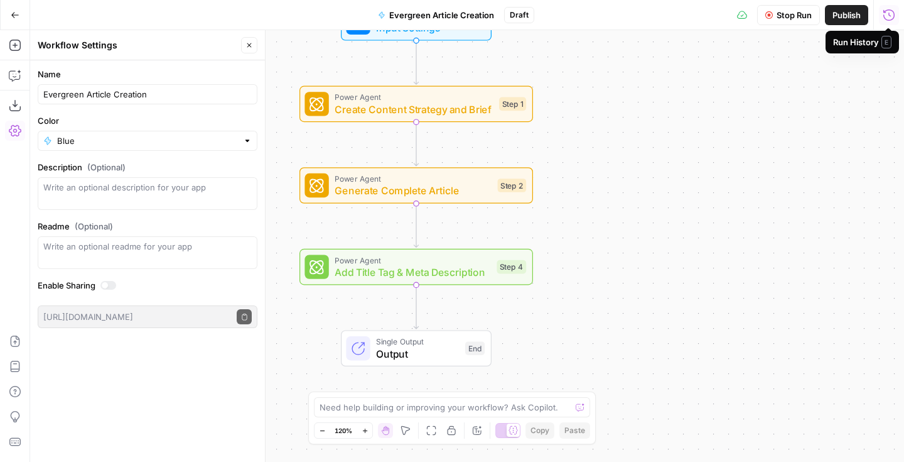
click at [889, 18] on icon "button" at bounding box center [889, 15] width 13 height 13
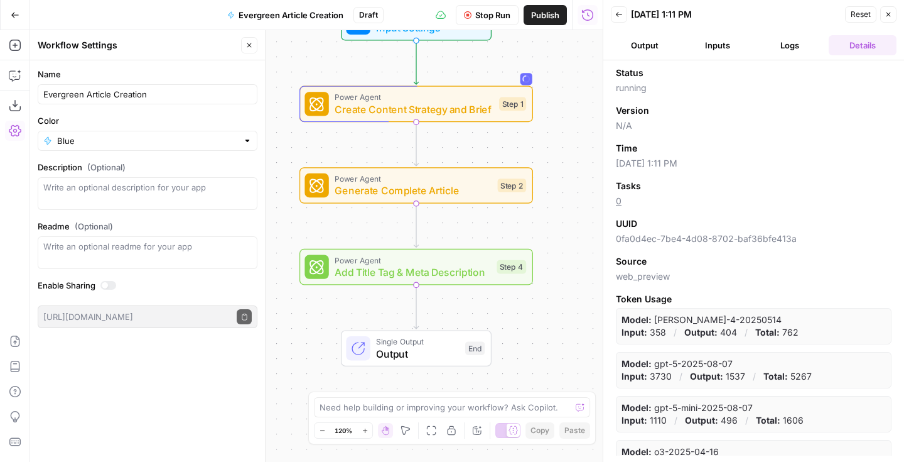
click at [783, 45] on button "Logs" at bounding box center [791, 45] width 68 height 20
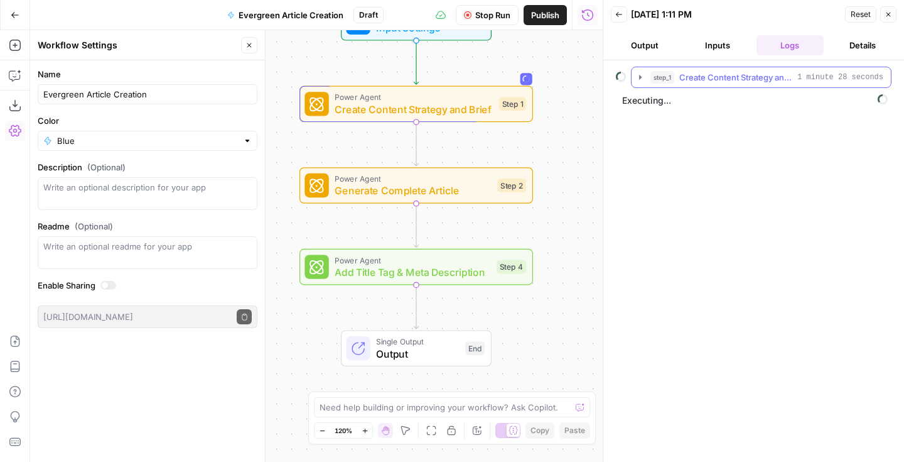
click at [640, 79] on icon "button" at bounding box center [641, 77] width 10 height 10
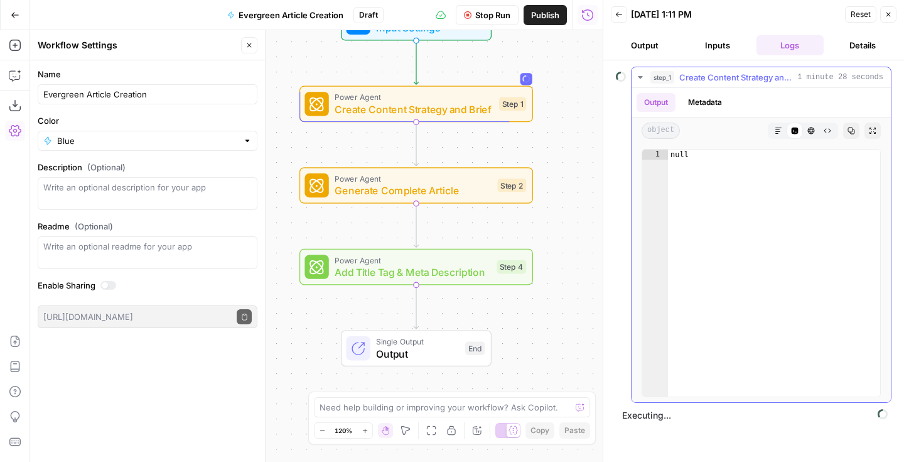
click at [639, 79] on icon "button" at bounding box center [641, 77] width 10 height 10
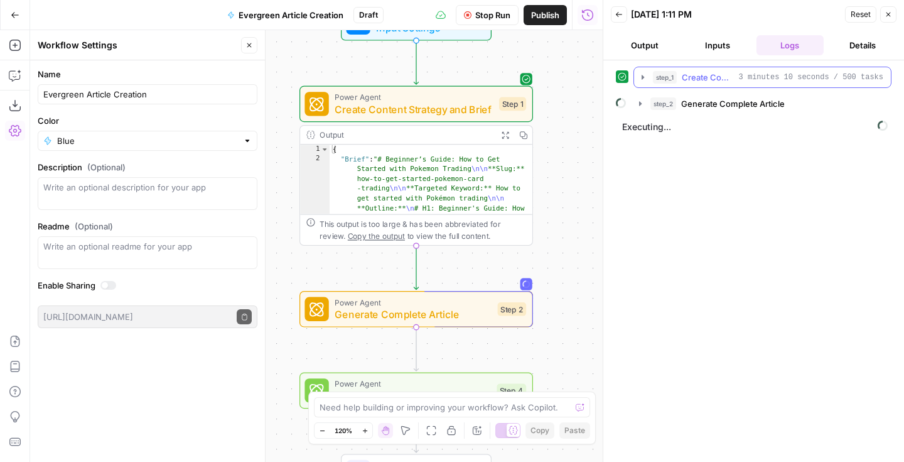
click at [641, 77] on icon "button" at bounding box center [643, 77] width 10 height 10
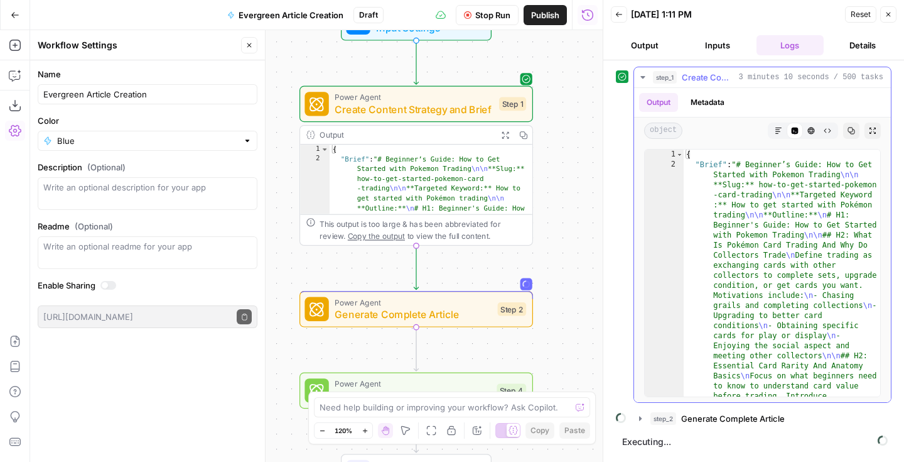
click at [643, 80] on icon "button" at bounding box center [643, 77] width 10 height 10
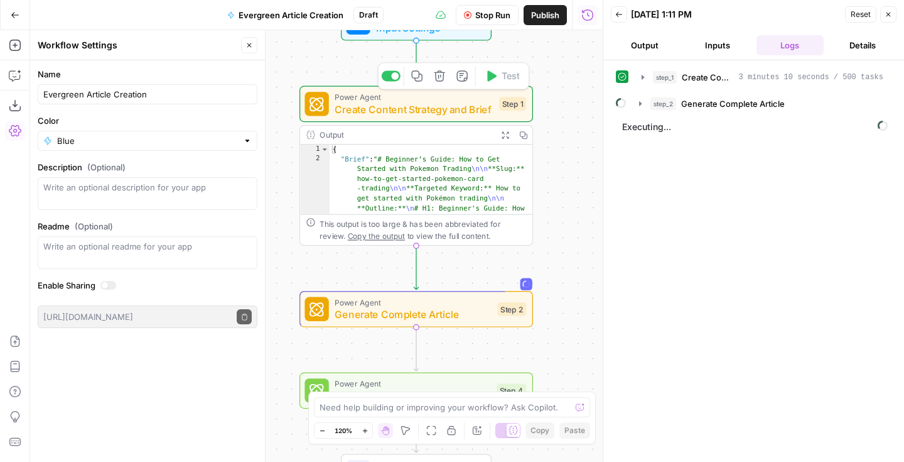
click at [436, 116] on span "Create Content Strategy and Brief" at bounding box center [414, 109] width 158 height 15
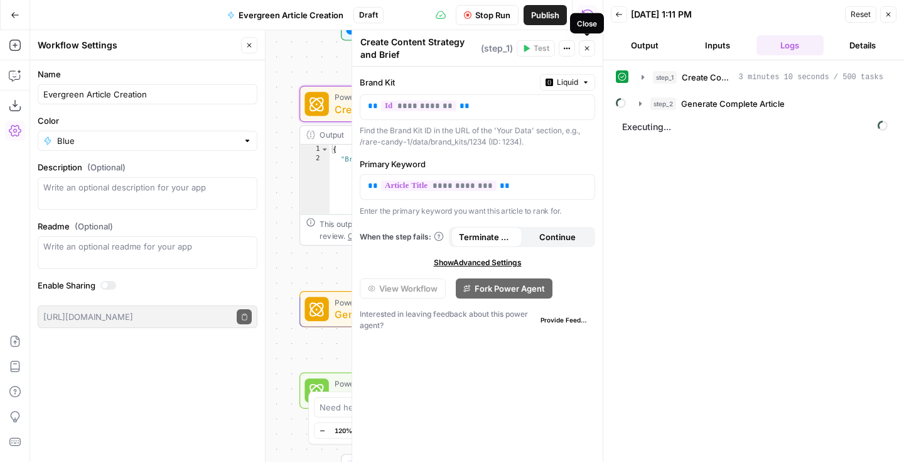
click at [587, 51] on icon "button" at bounding box center [588, 49] width 8 height 8
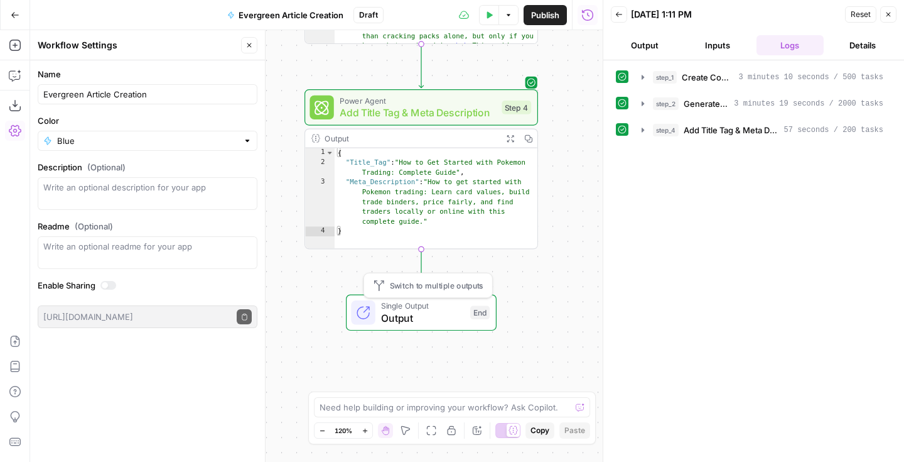
click at [443, 314] on span "Output" at bounding box center [422, 317] width 83 height 15
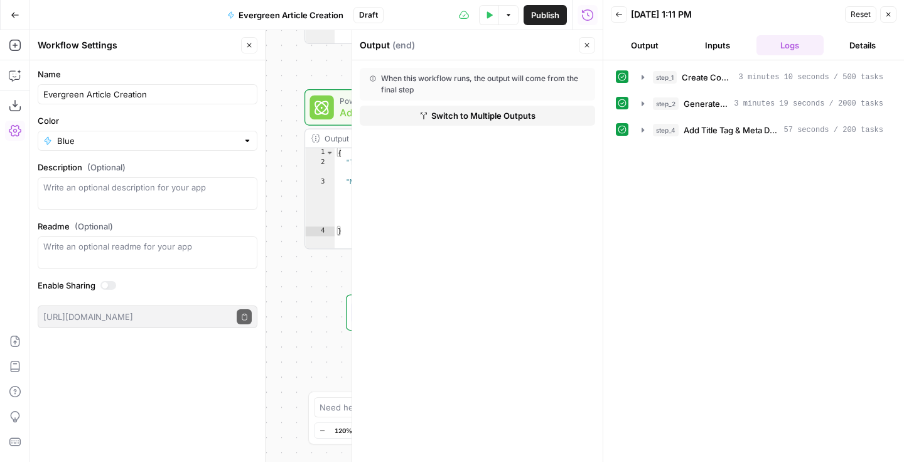
click at [585, 42] on icon "button" at bounding box center [588, 45] width 8 height 8
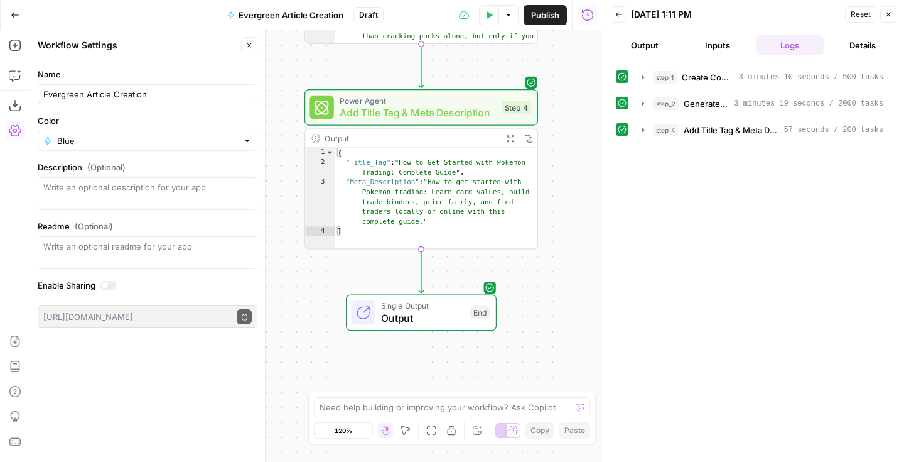
click at [838, 43] on button "Details" at bounding box center [863, 45] width 68 height 20
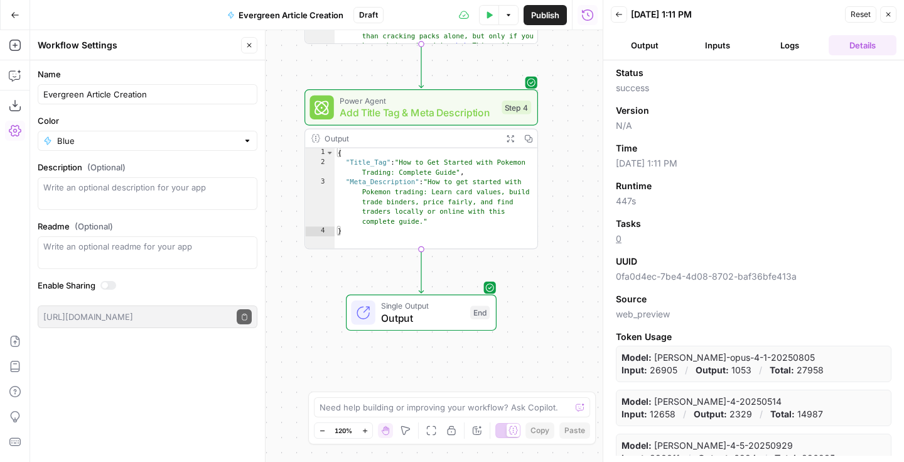
click at [801, 50] on button "Logs" at bounding box center [791, 45] width 68 height 20
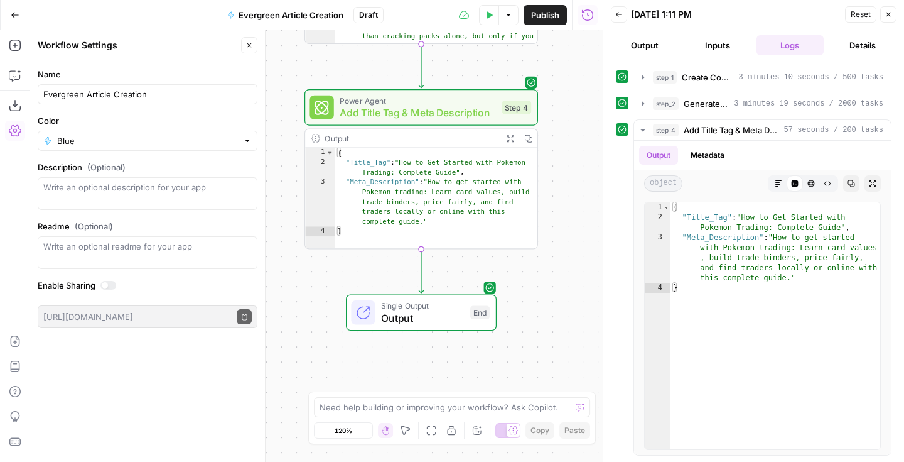
click at [648, 49] on button "Output" at bounding box center [645, 45] width 68 height 20
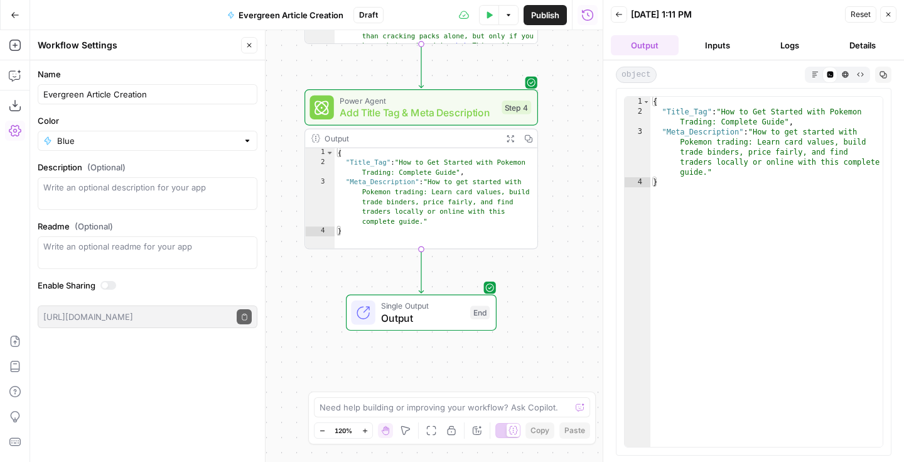
click at [844, 74] on icon "button" at bounding box center [845, 74] width 7 height 7
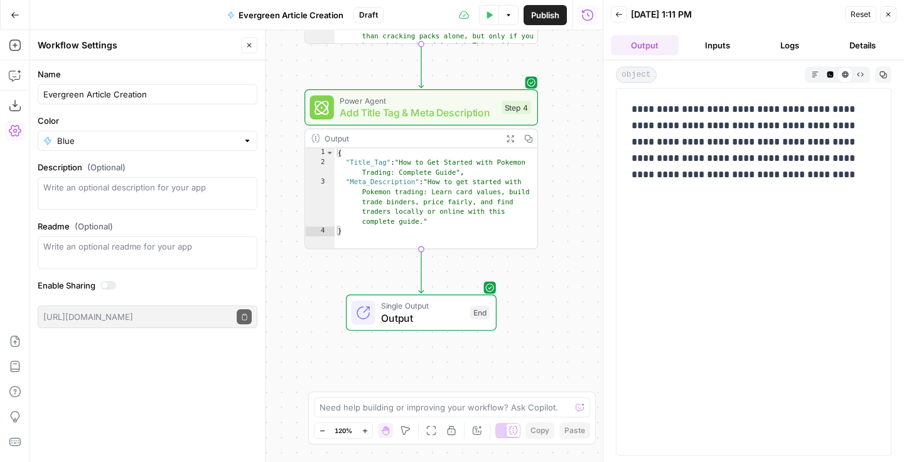
click at [810, 76] on button "Markdown" at bounding box center [815, 74] width 15 height 15
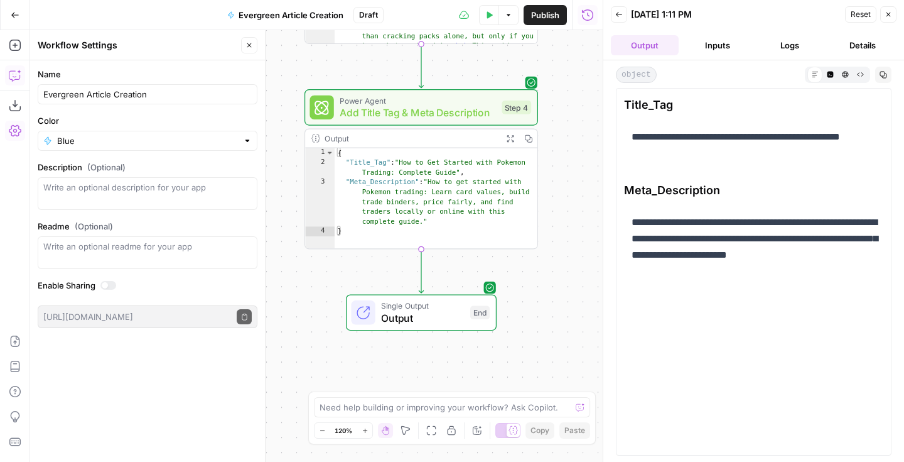
click at [21, 70] on button "Copilot" at bounding box center [15, 75] width 20 height 20
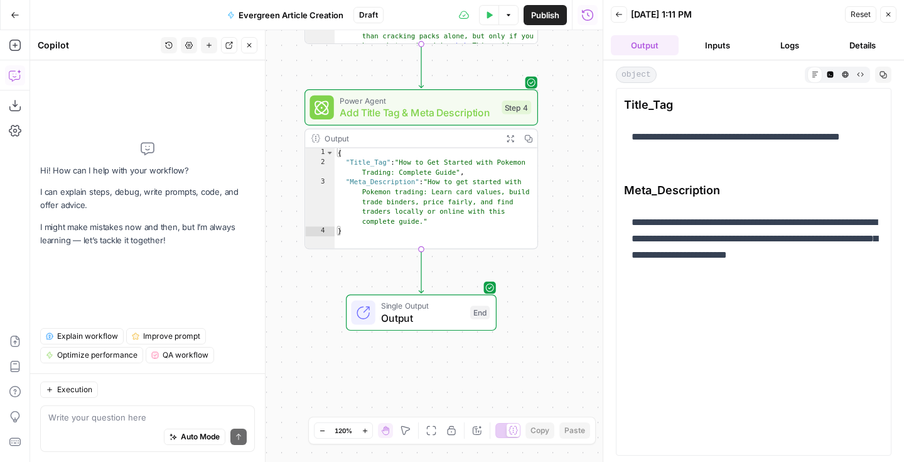
click at [100, 424] on div "Auto Mode Send" at bounding box center [147, 437] width 198 height 28
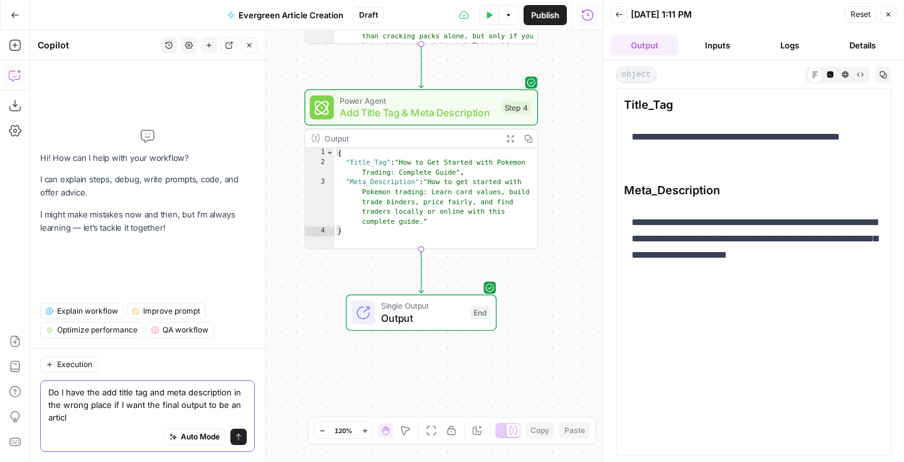
type textarea "Do I have the add title tag and meta description in the wrong place if I want t…"
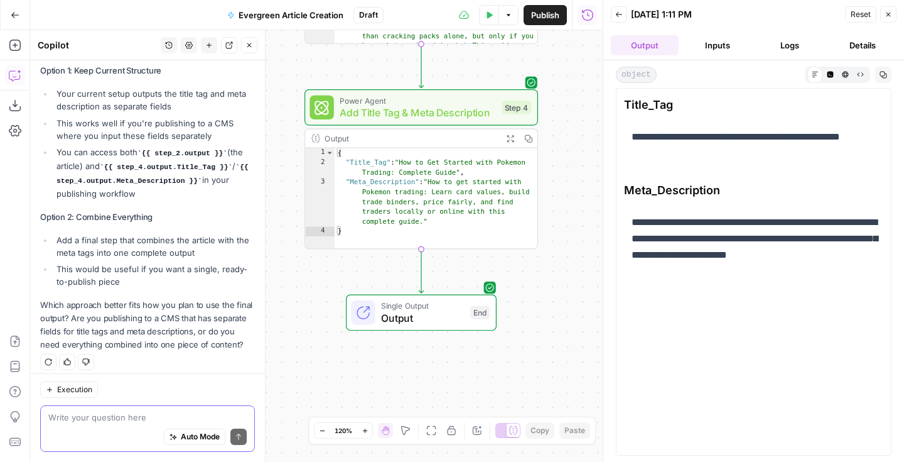
scroll to position [371, 0]
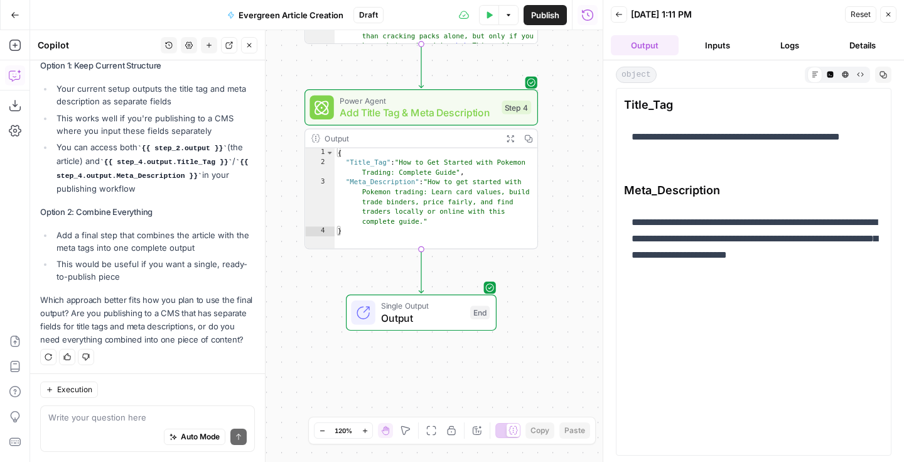
click at [561, 146] on div "Workflow Input Settings Inputs Power Agent Create Content Strategy and Brief St…" at bounding box center [316, 246] width 573 height 432
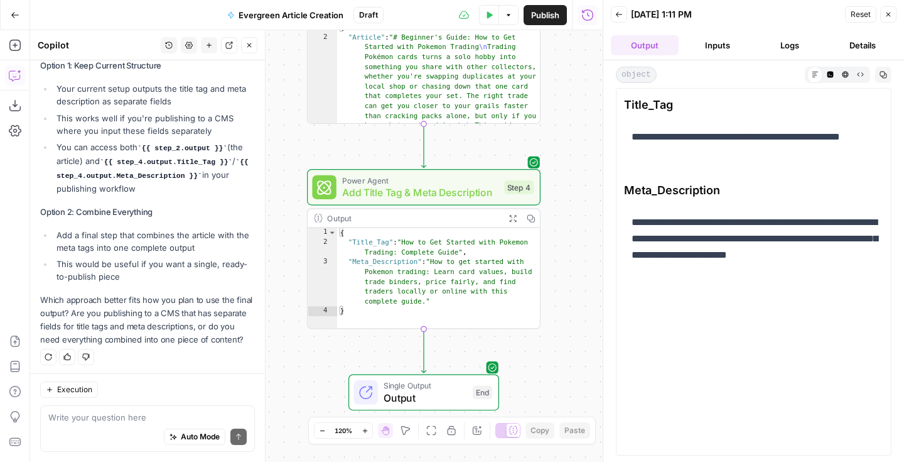
type textarea "**********"
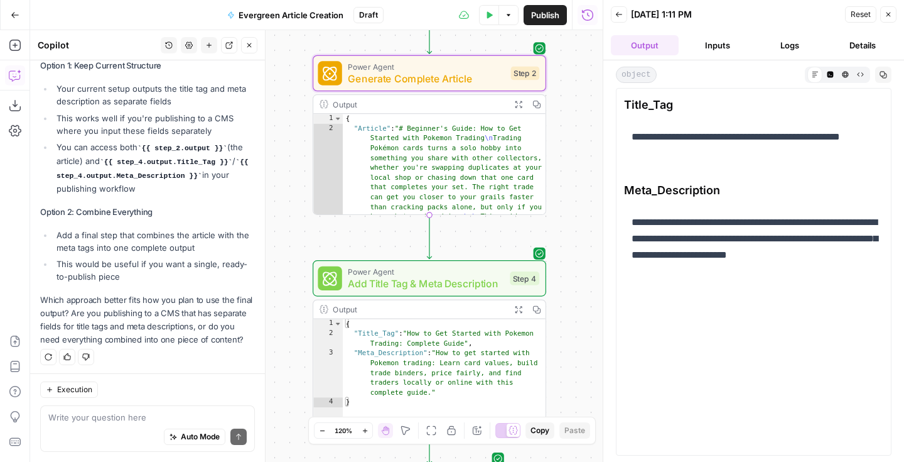
click at [487, 88] on div "Power Agent Generate Complete Article Step 2 Copy step Delete step Add Note Test" at bounding box center [430, 73] width 234 height 36
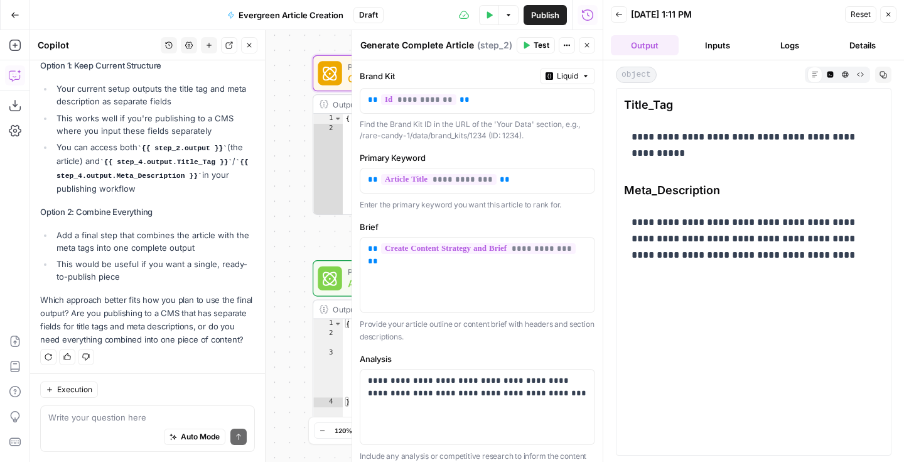
click at [651, 44] on button "Output" at bounding box center [645, 45] width 68 height 20
click at [586, 43] on icon "button" at bounding box center [588, 45] width 8 height 8
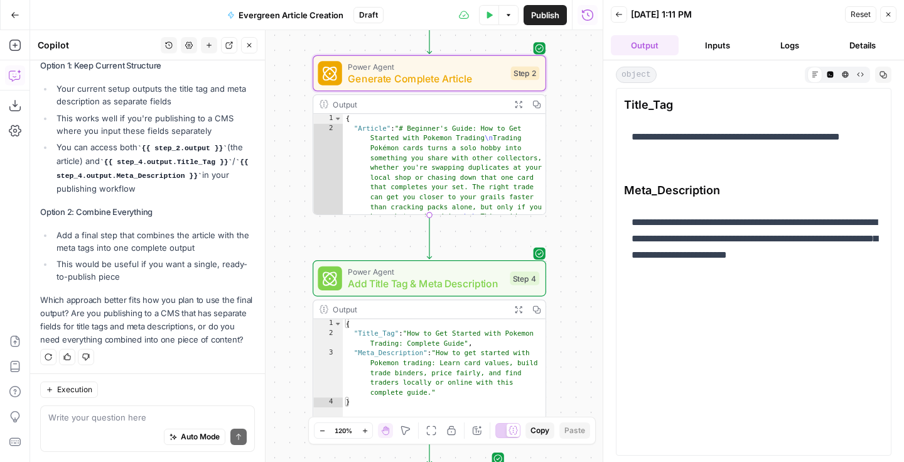
click at [780, 43] on button "Logs" at bounding box center [791, 45] width 68 height 20
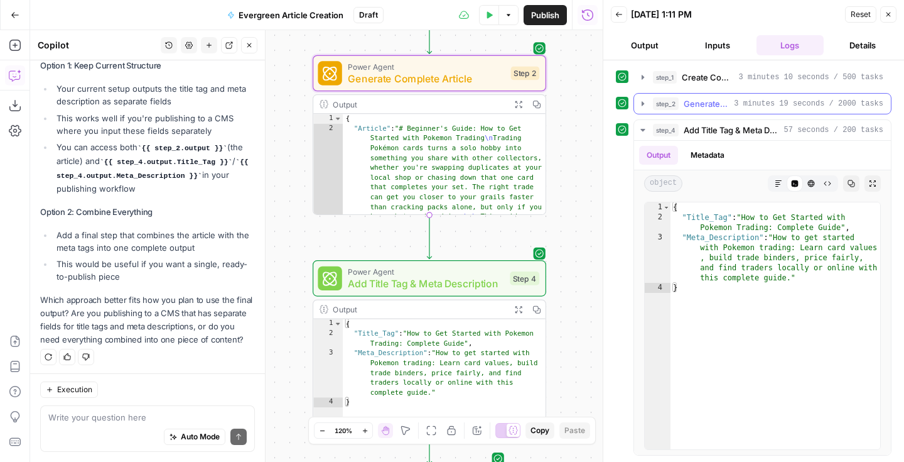
click at [643, 104] on icon "button" at bounding box center [643, 103] width 3 height 4
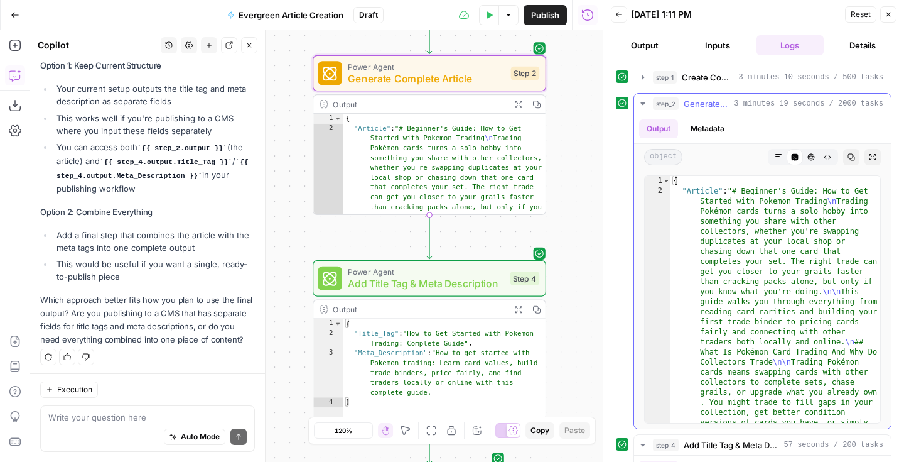
click at [780, 158] on icon "button" at bounding box center [779, 157] width 8 height 8
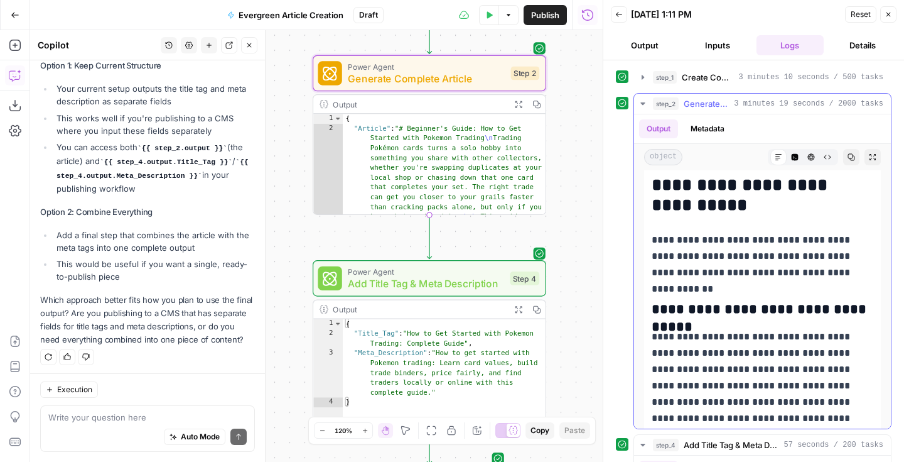
scroll to position [5644, 0]
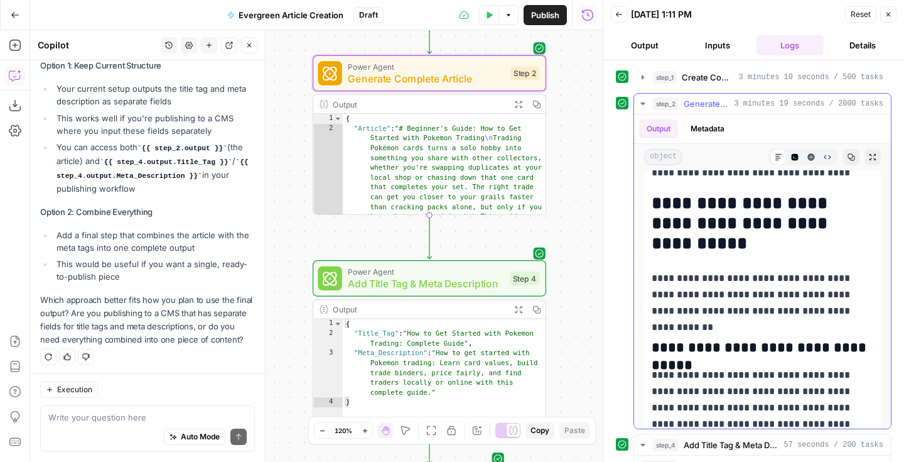
click at [641, 104] on icon "button" at bounding box center [643, 104] width 10 height 10
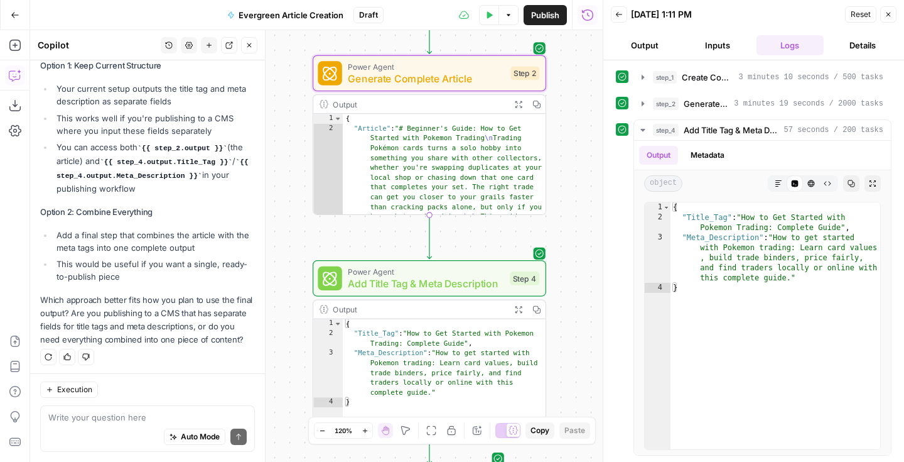
click at [68, 432] on div "Auto Mode Send" at bounding box center [147, 437] width 198 height 28
type textarea "I need to add in a header picture"
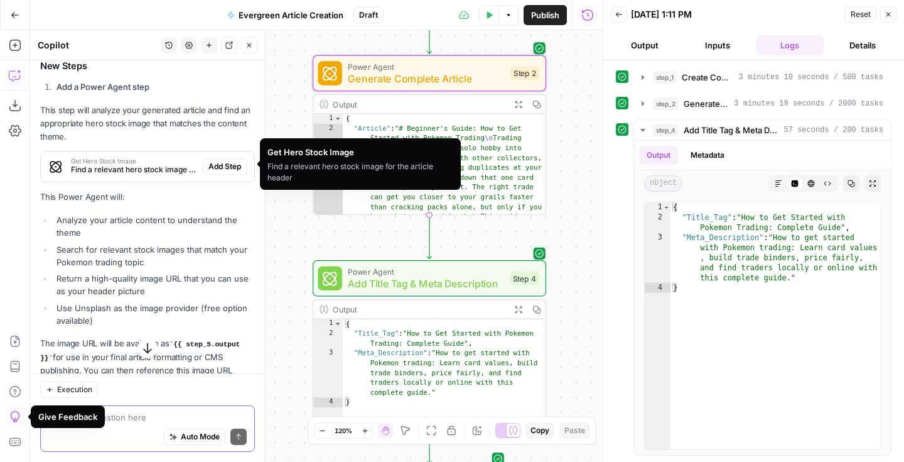
scroll to position [874, 0]
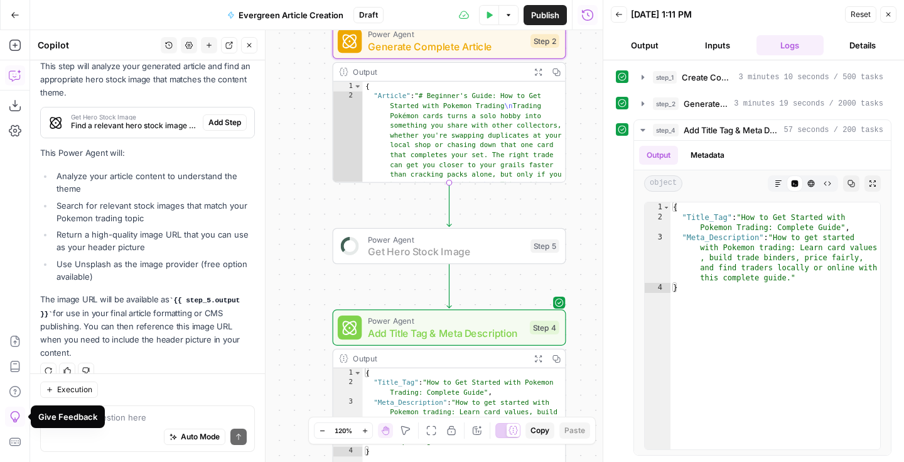
click at [215, 118] on span "Add Step" at bounding box center [225, 122] width 33 height 11
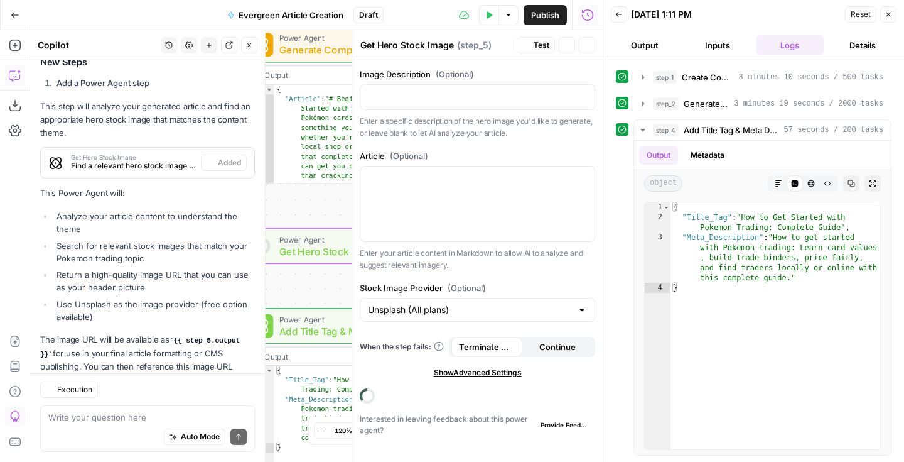
scroll to position [914, 0]
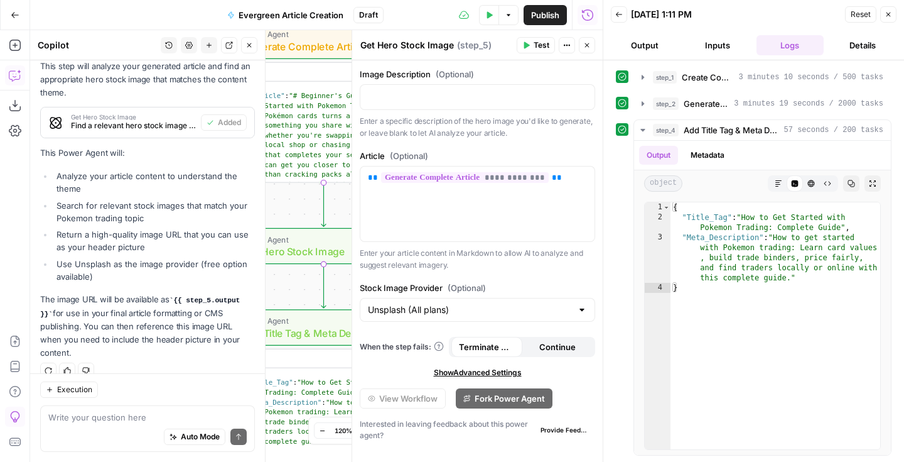
click at [528, 48] on icon "button" at bounding box center [527, 45] width 8 height 8
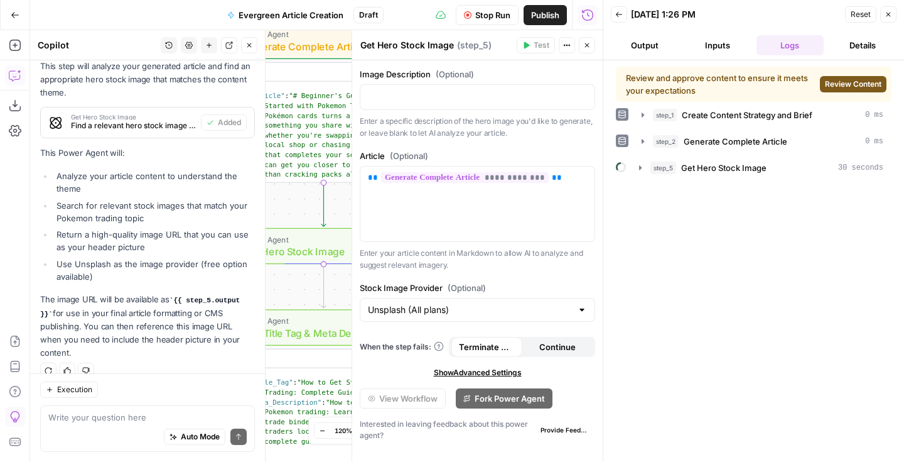
click at [841, 86] on span "Review Content" at bounding box center [853, 84] width 57 height 11
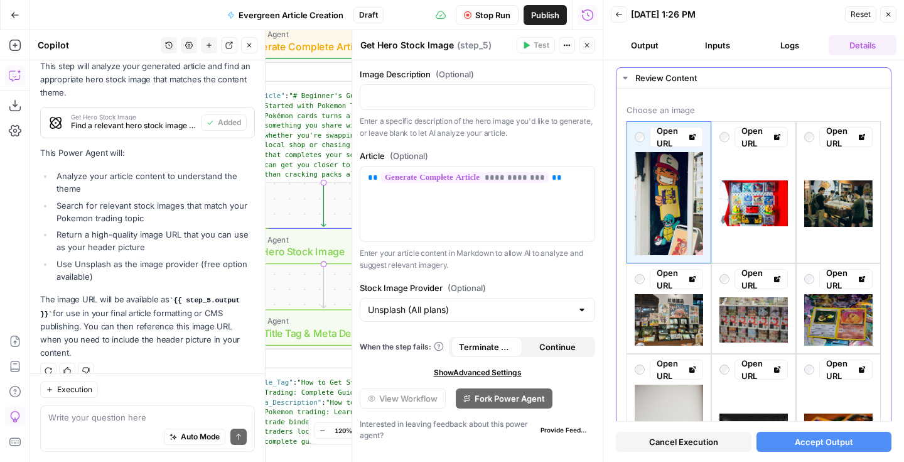
scroll to position [0, 0]
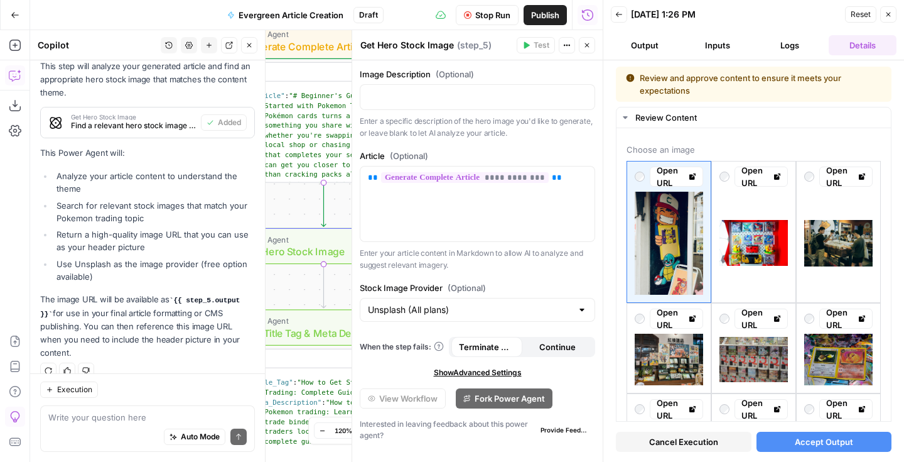
click at [893, 17] on button "Close" at bounding box center [889, 14] width 16 height 16
